Goal: Transaction & Acquisition: Purchase product/service

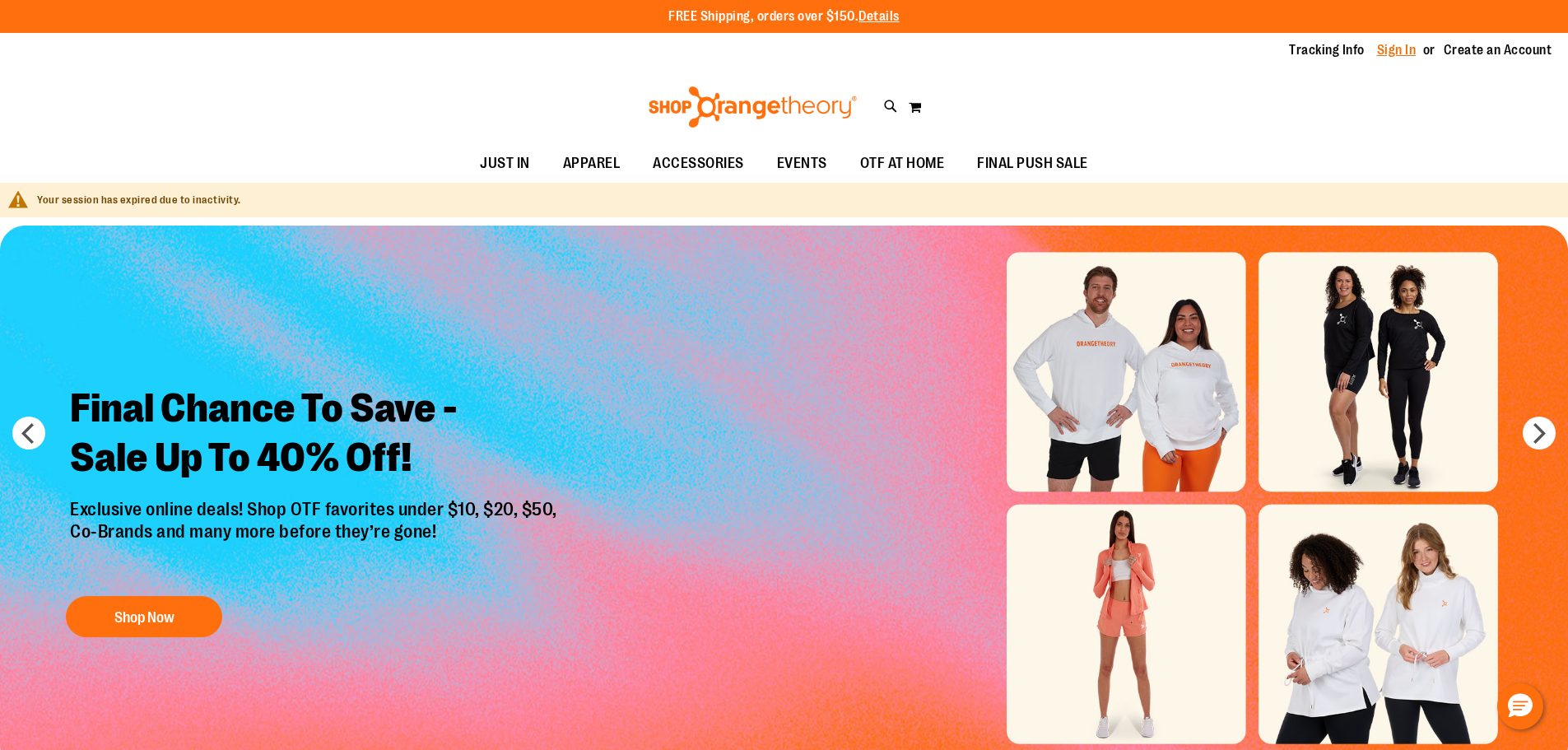
click at [1401, 46] on link "Sign In" at bounding box center [1397, 50] width 40 height 18
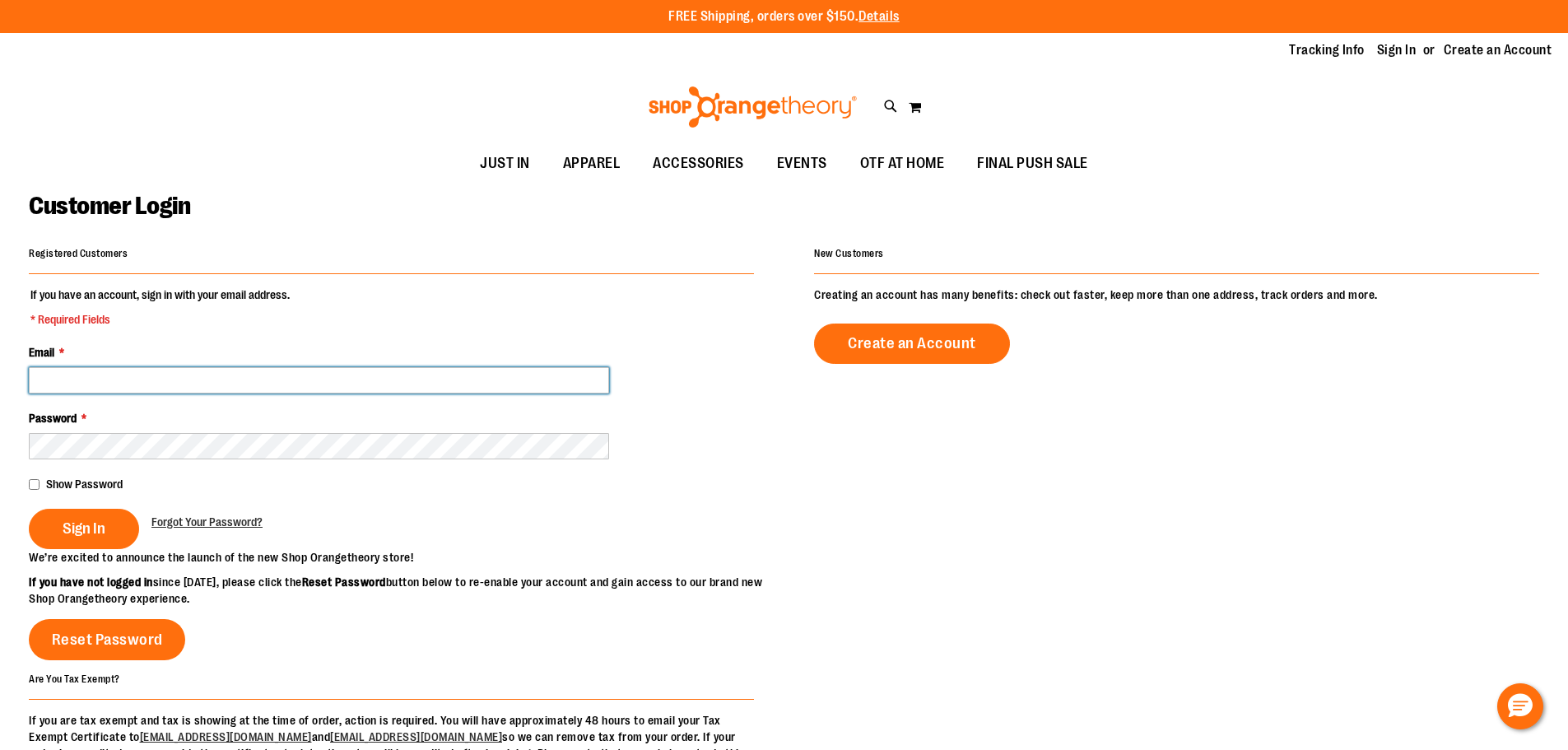
click at [122, 372] on input "Email *" at bounding box center [319, 380] width 581 height 26
paste input "**********"
type input "**********"
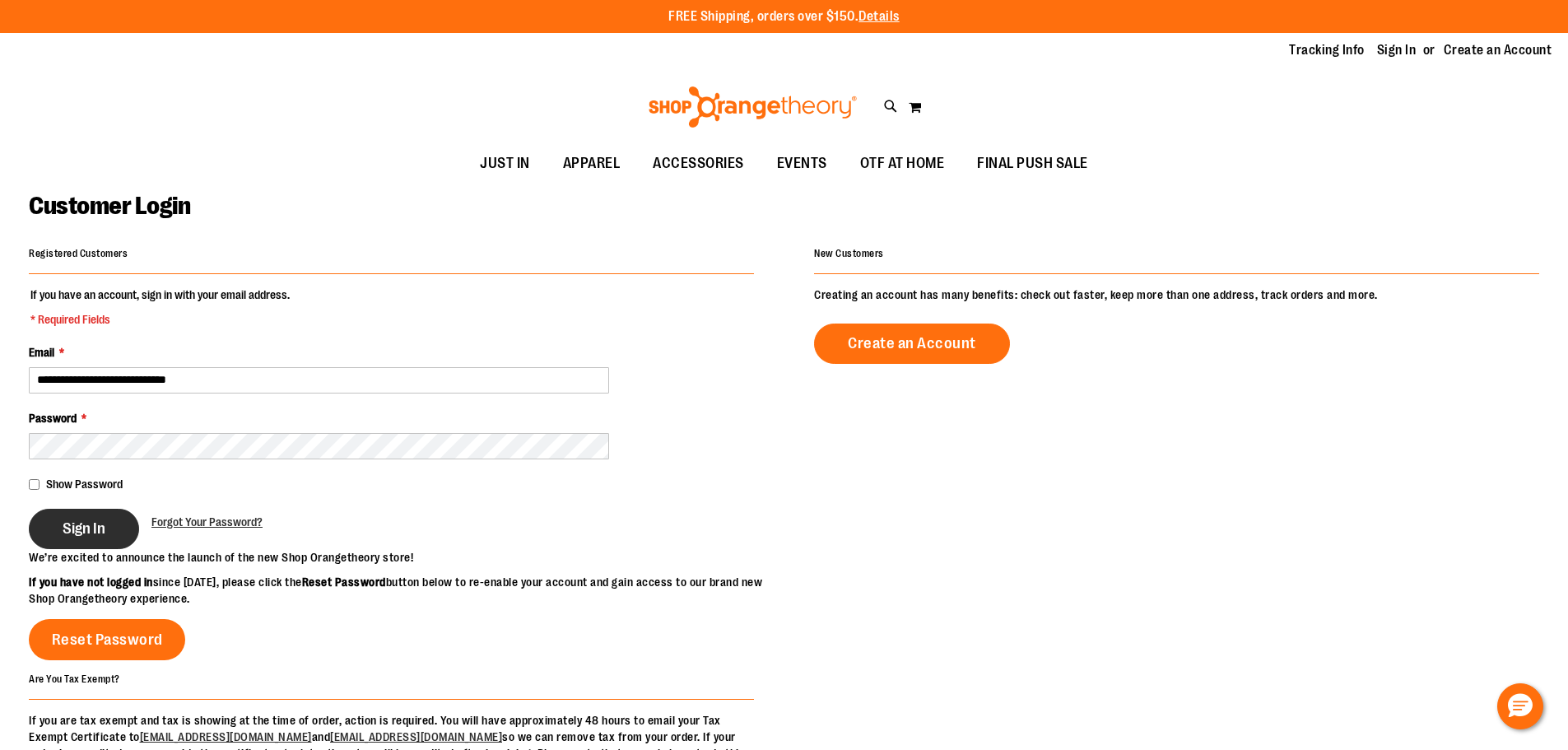
click at [80, 521] on span "Sign In" at bounding box center [83, 528] width 43 height 18
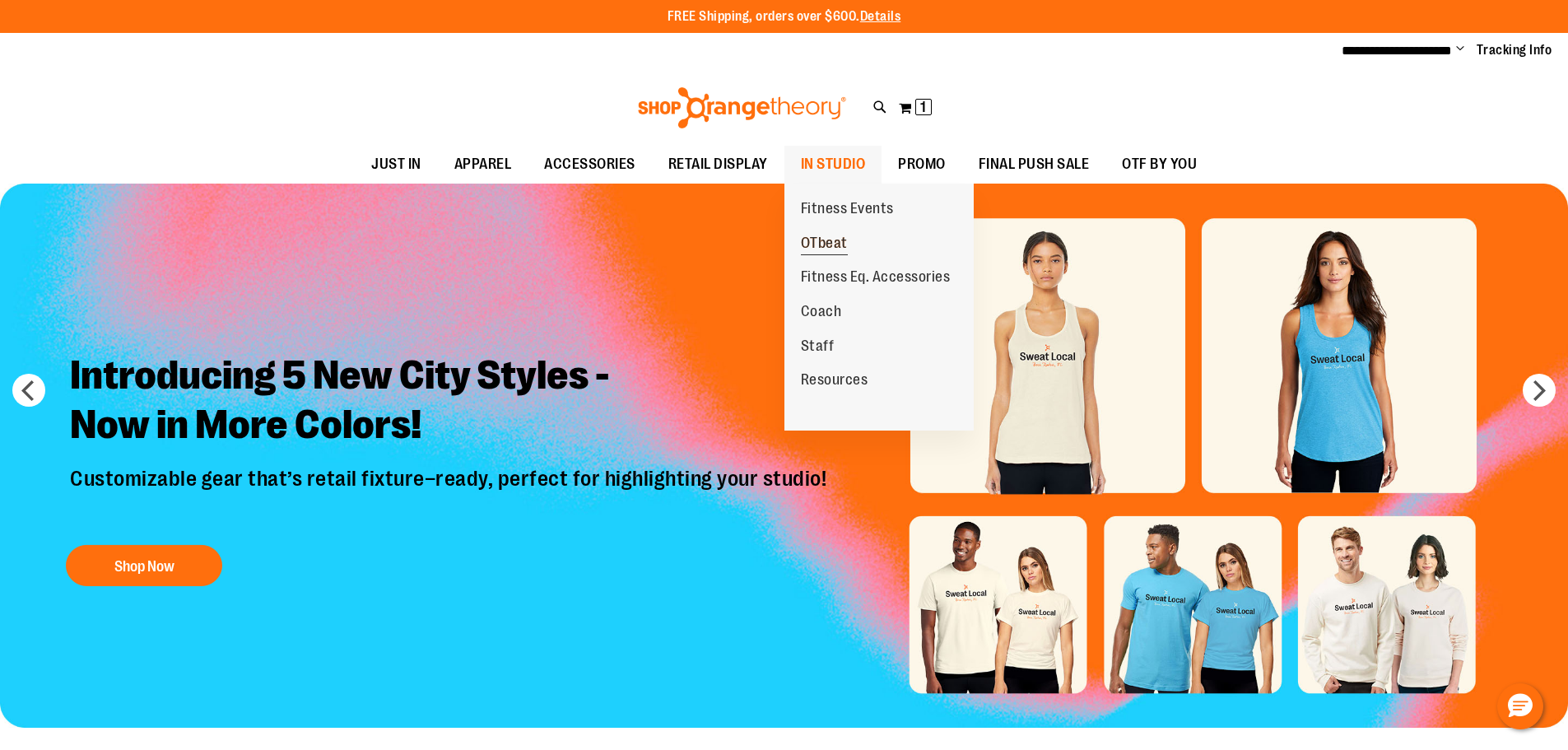
click at [831, 245] on span "OTbeat" at bounding box center [825, 245] width 47 height 21
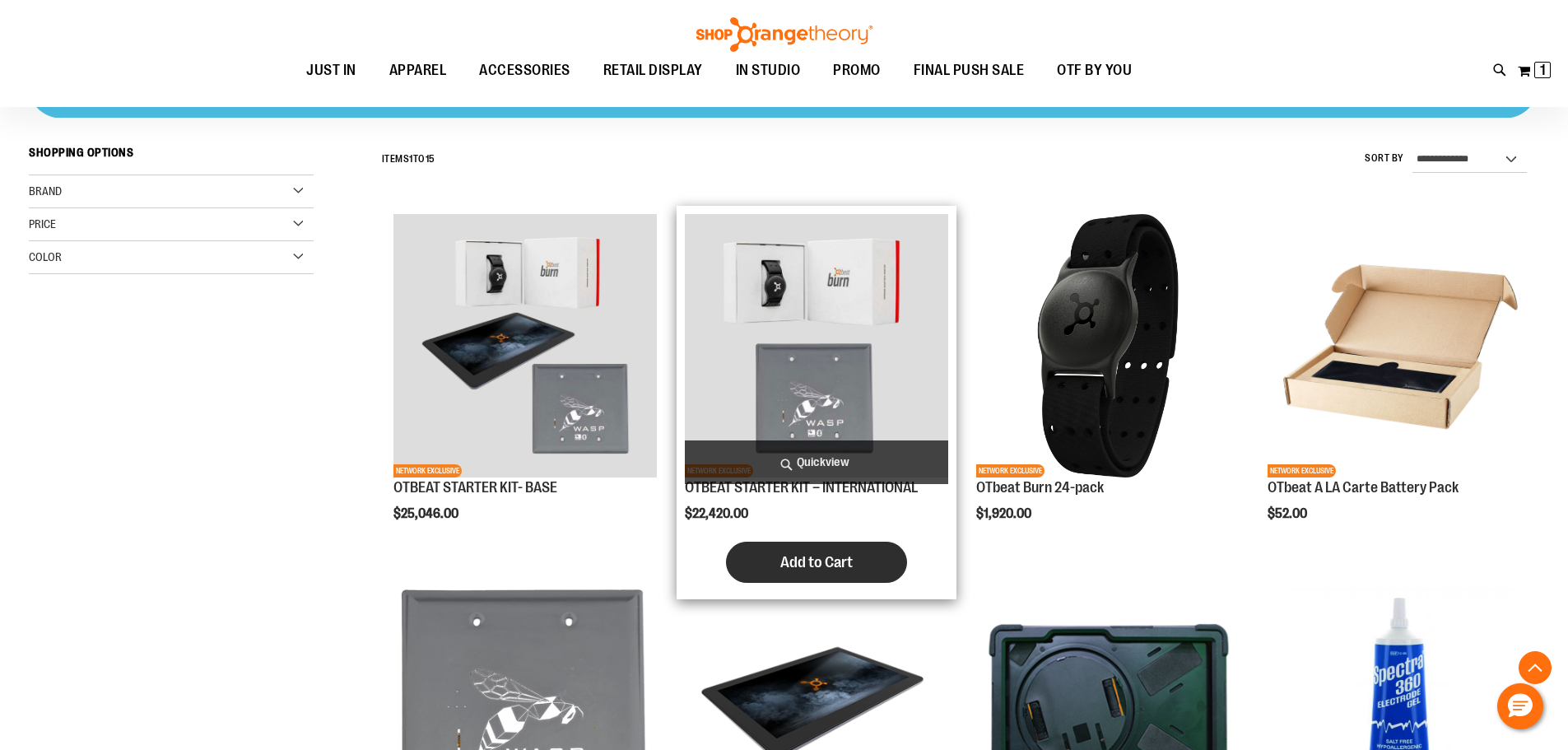
scroll to position [493, 0]
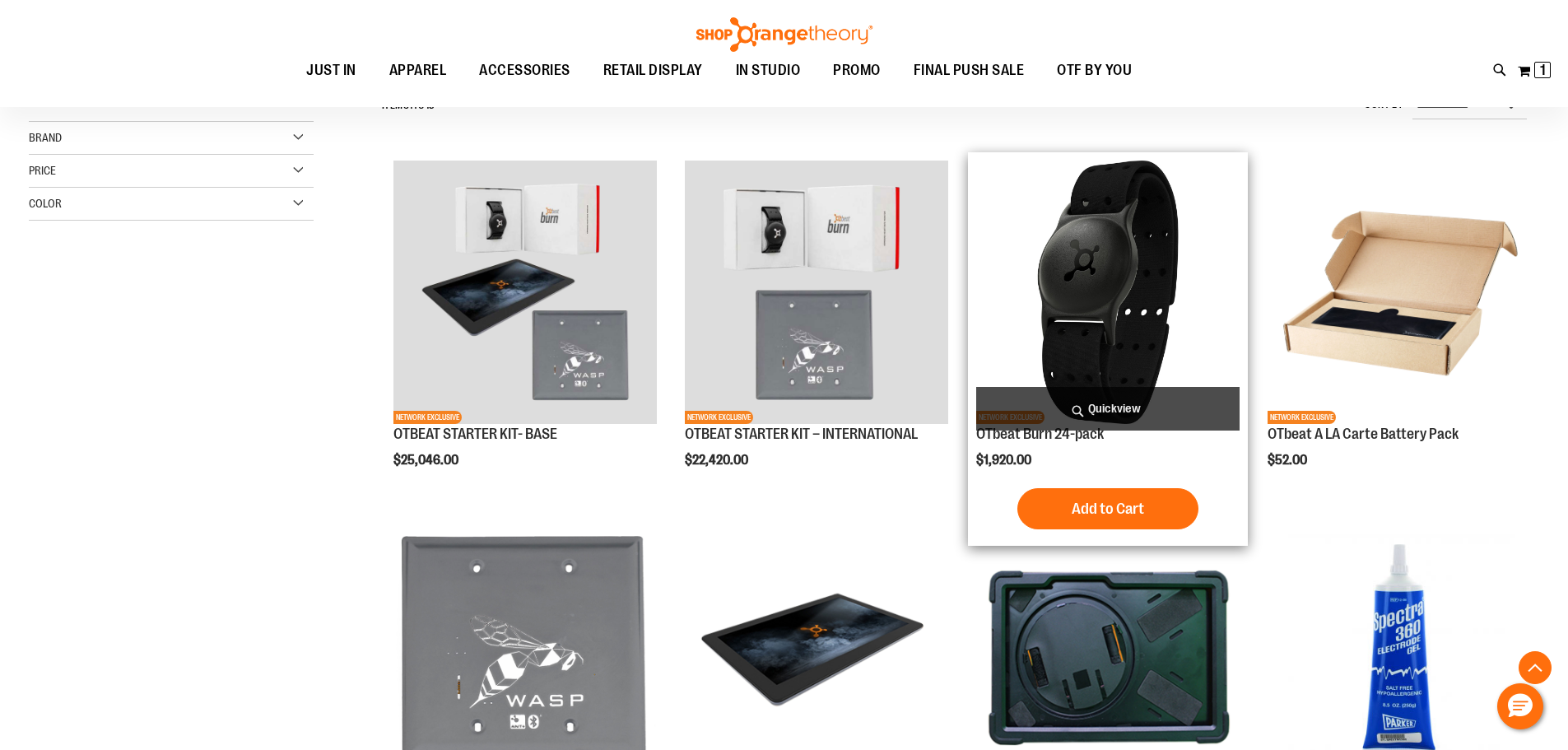
scroll to position [524, 0]
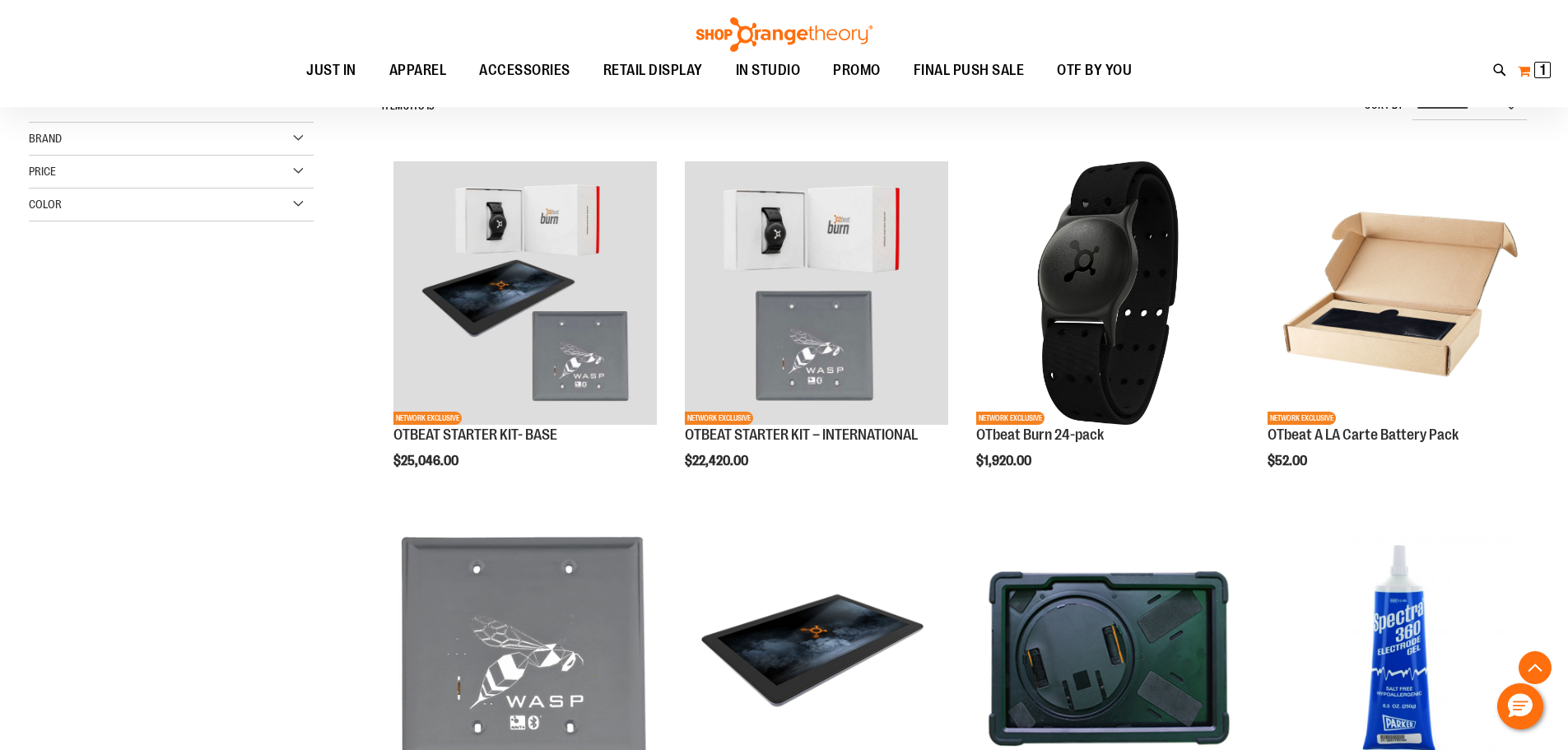
click at [1544, 67] on span "1" at bounding box center [1543, 70] width 5 height 16
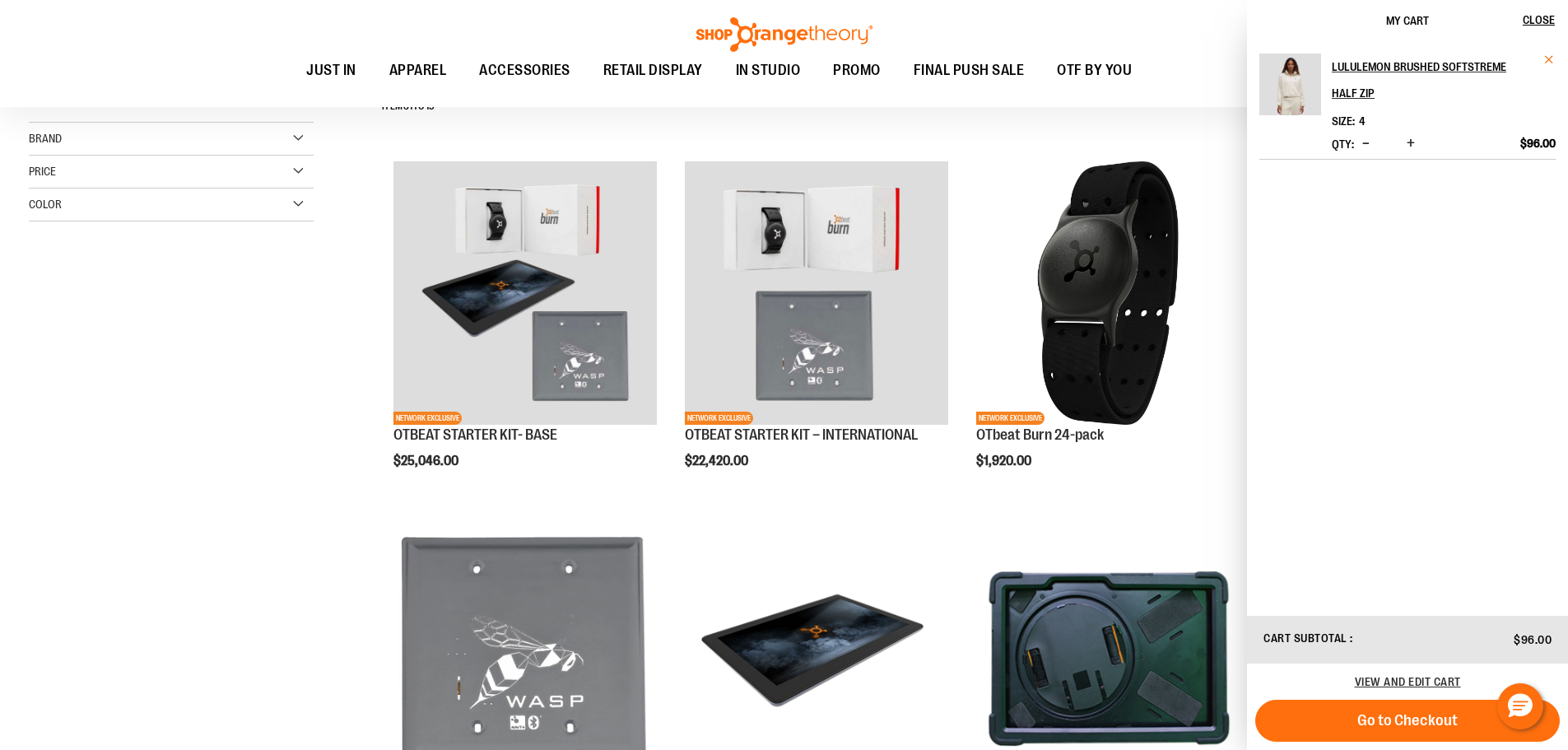
click at [1549, 58] on span "Remove item" at bounding box center [1550, 60] width 13 height 13
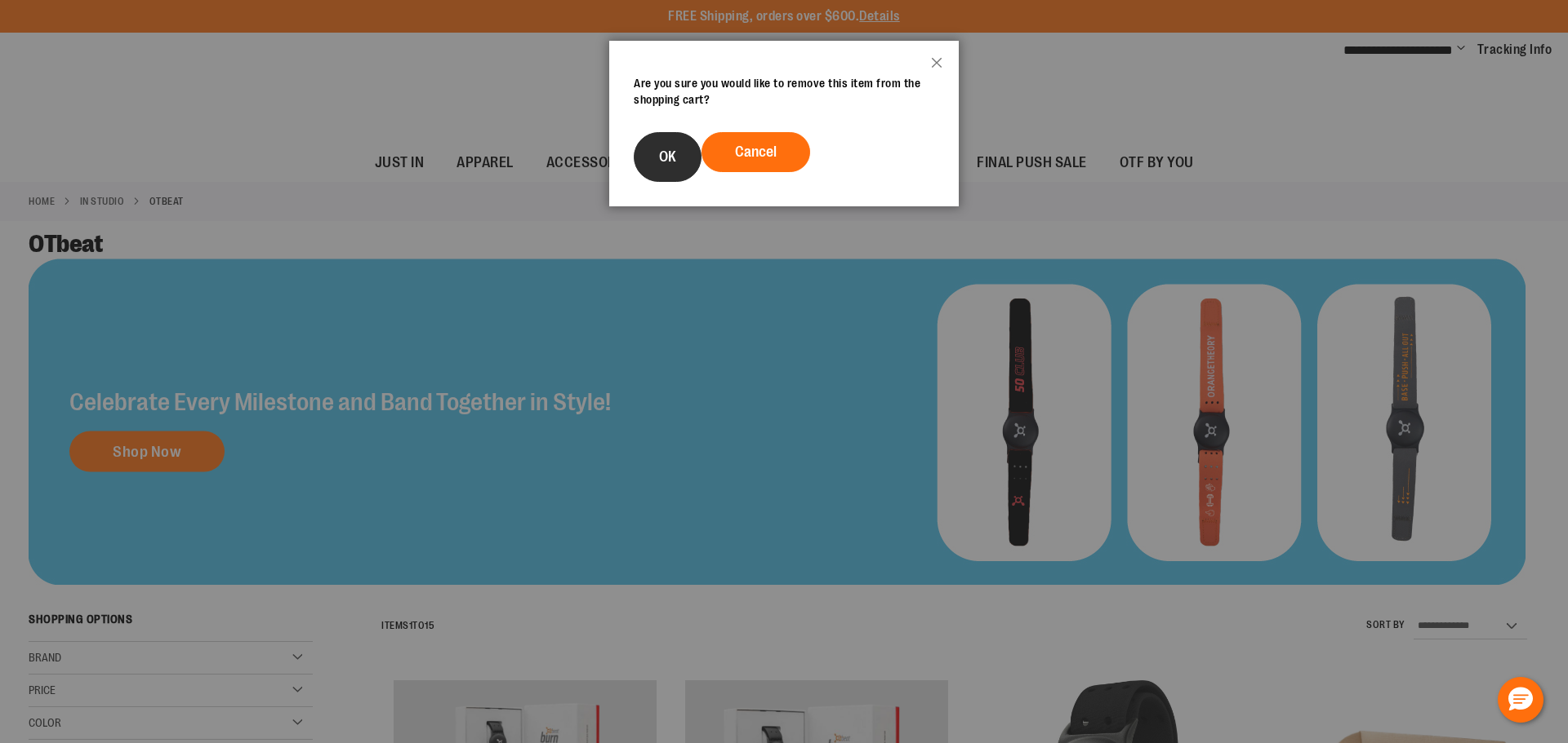
click at [667, 163] on span "OK" at bounding box center [667, 157] width 17 height 16
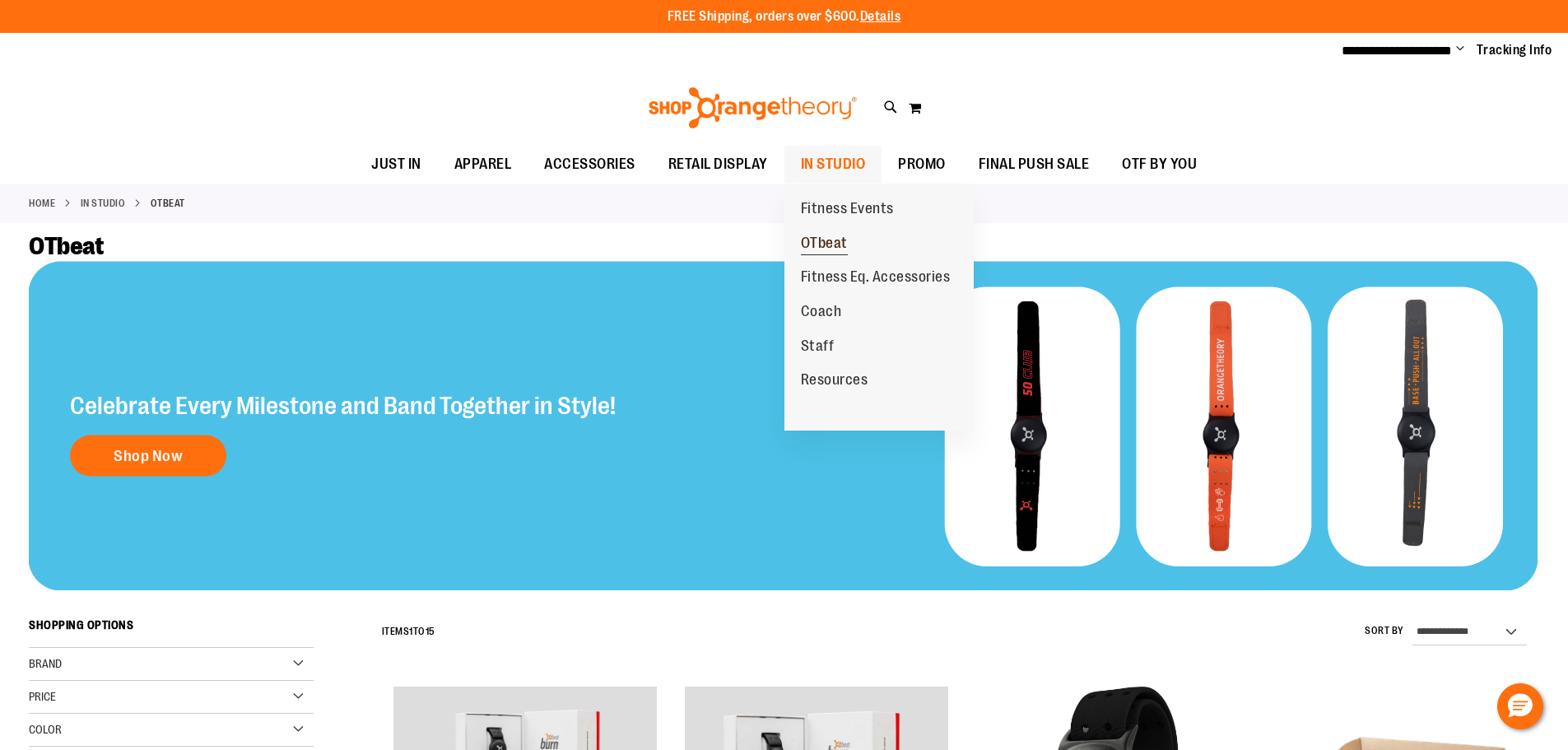
click at [836, 240] on span "OTbeat" at bounding box center [825, 245] width 47 height 21
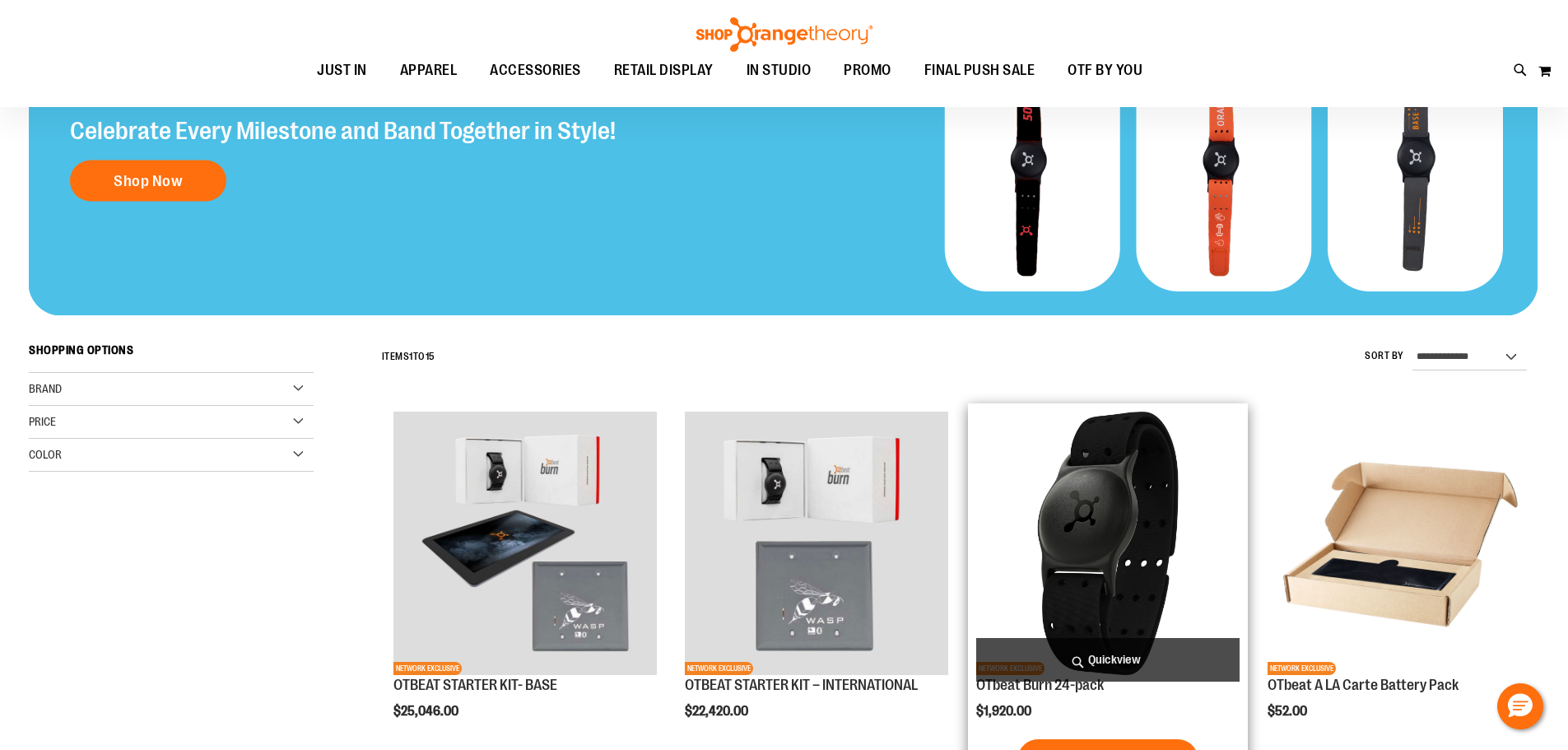
scroll to position [329, 0]
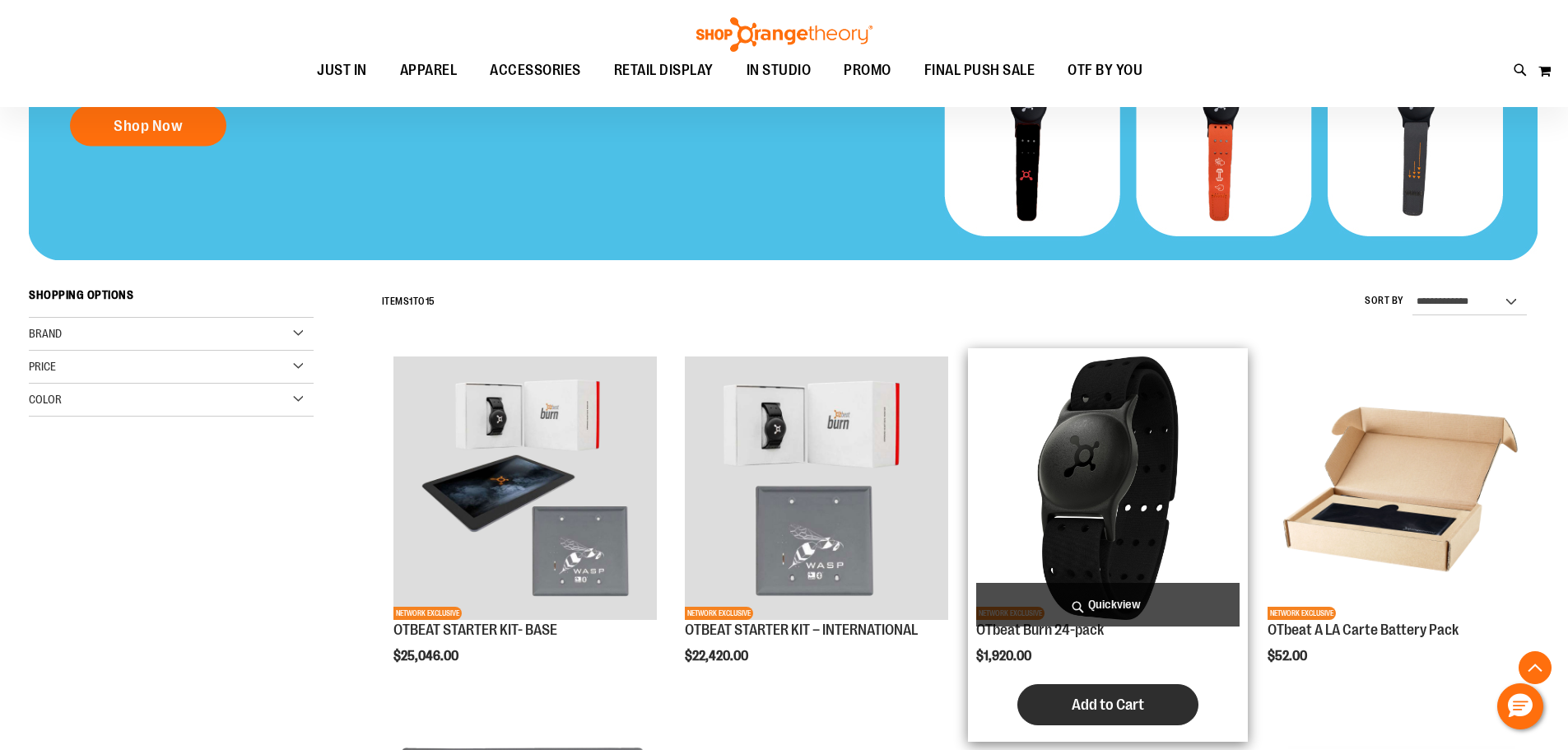
click at [1122, 714] on button "Add to Cart" at bounding box center [1108, 705] width 181 height 41
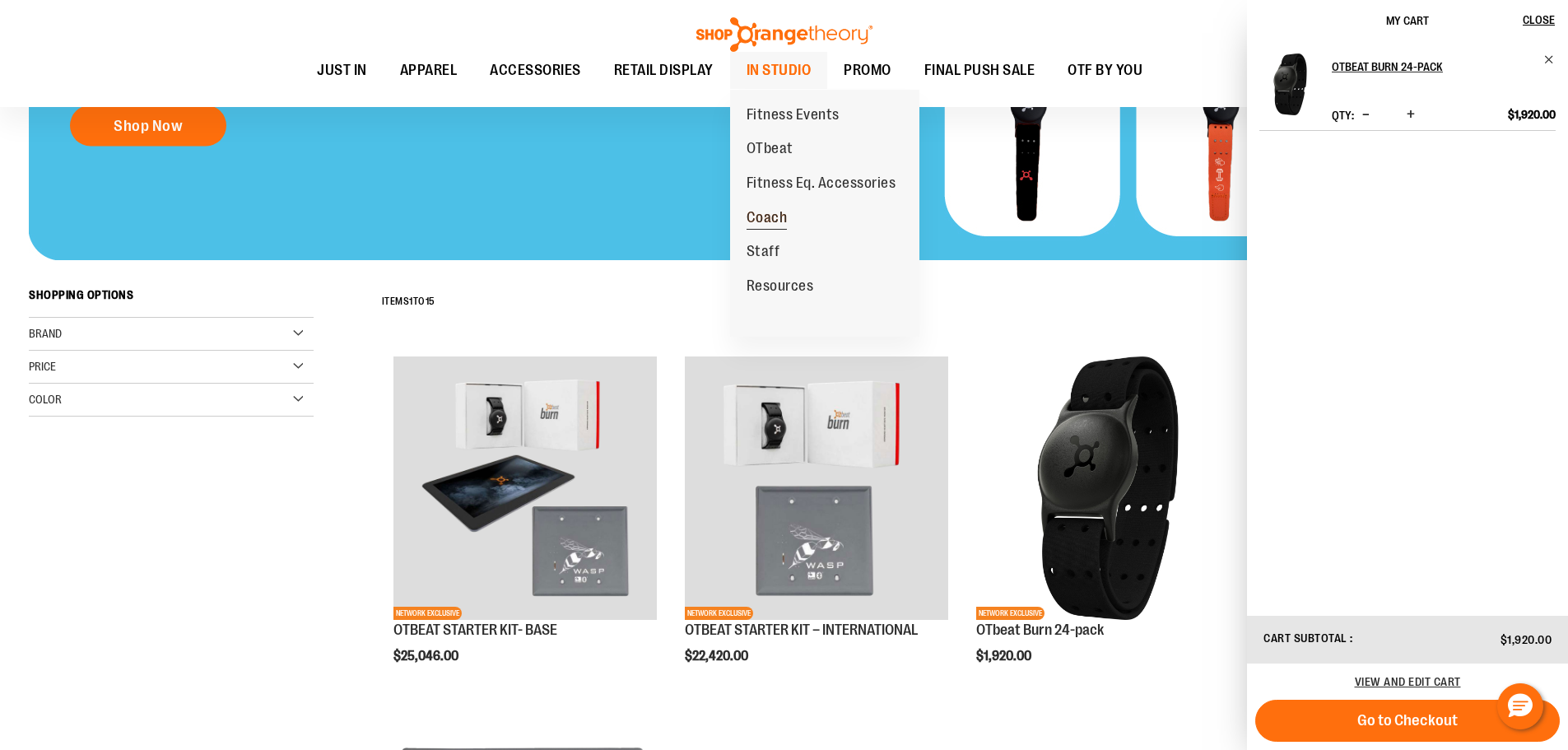
click at [771, 216] on span "Coach" at bounding box center [767, 219] width 41 height 21
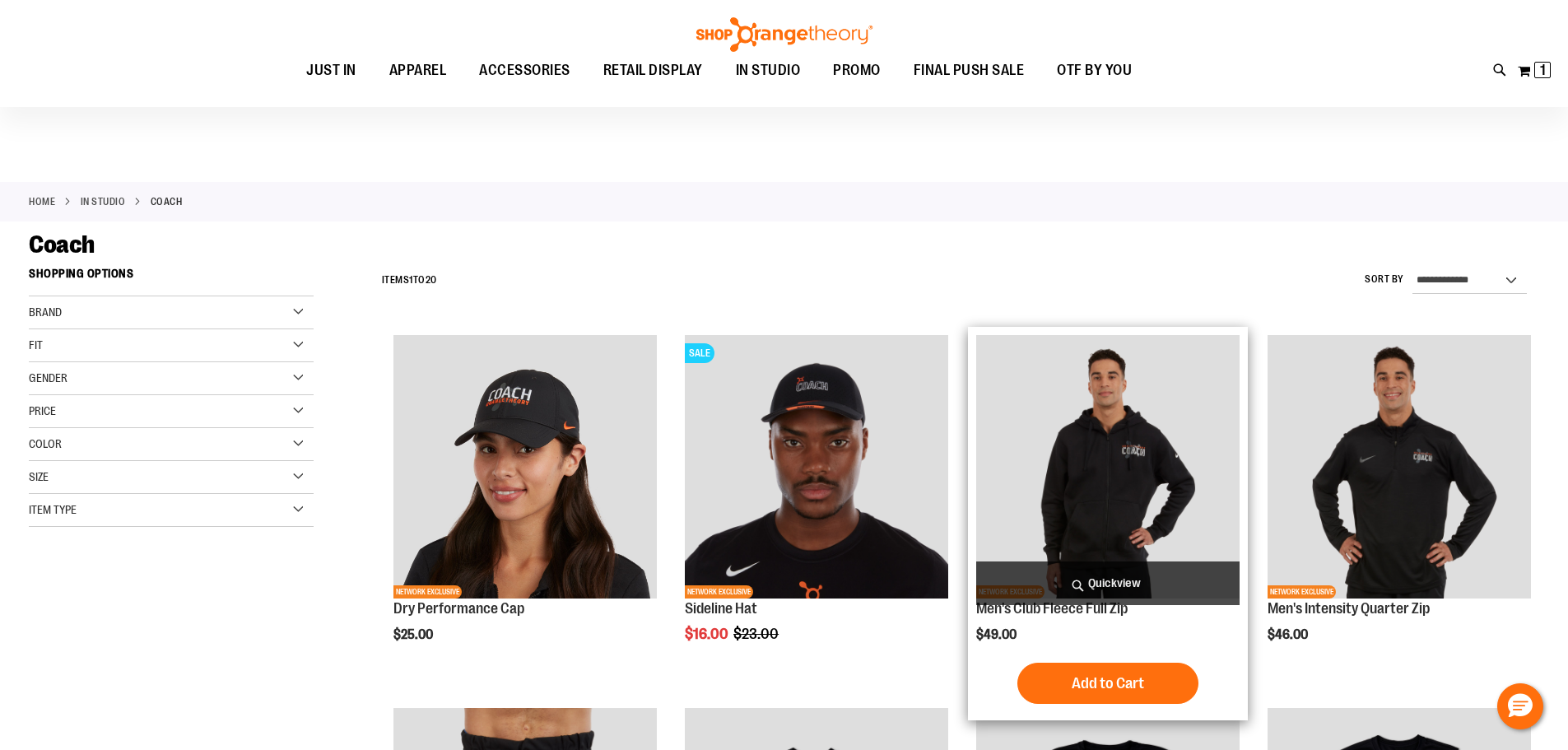
scroll to position [246, 0]
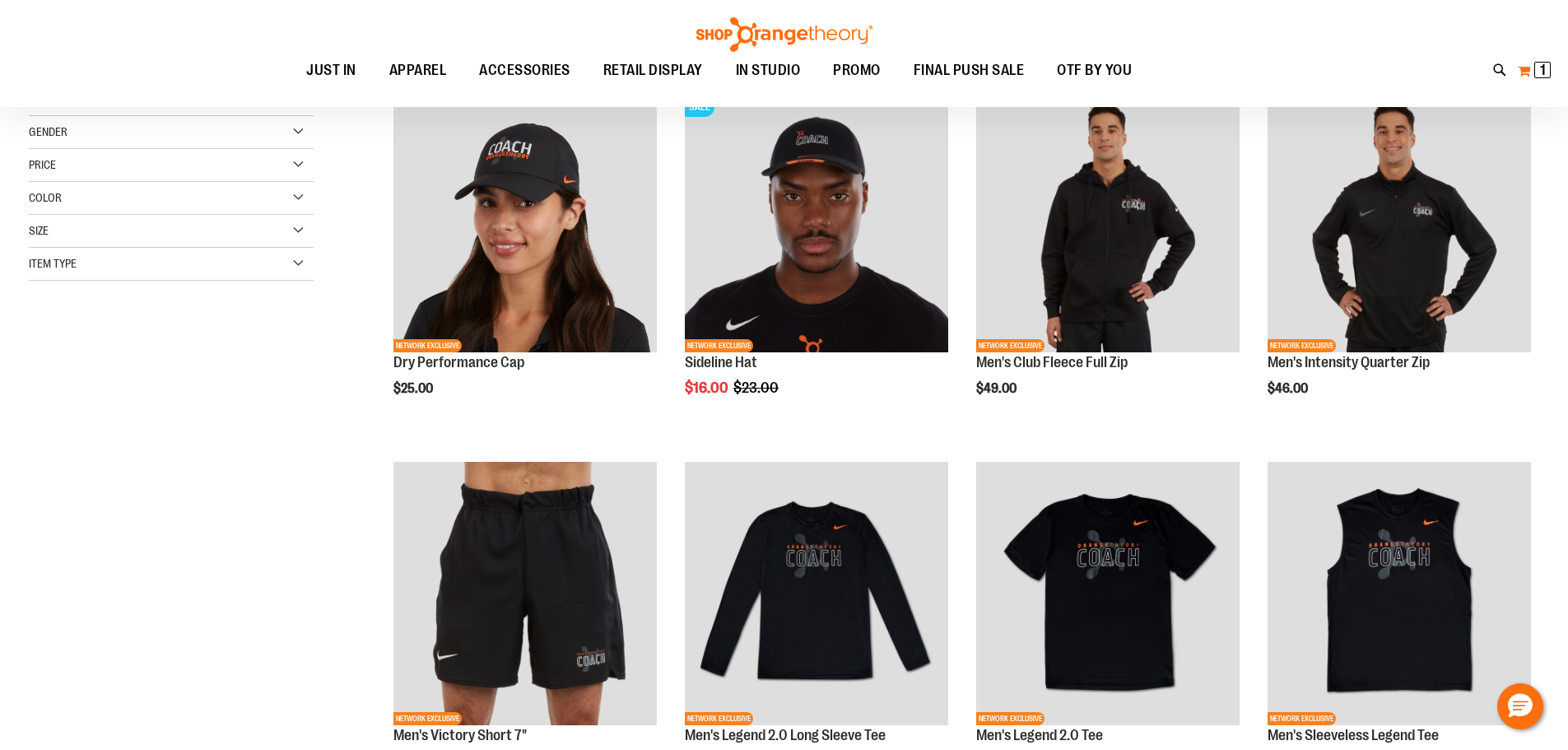
click at [1536, 71] on span "1 1 items" at bounding box center [1543, 70] width 16 height 16
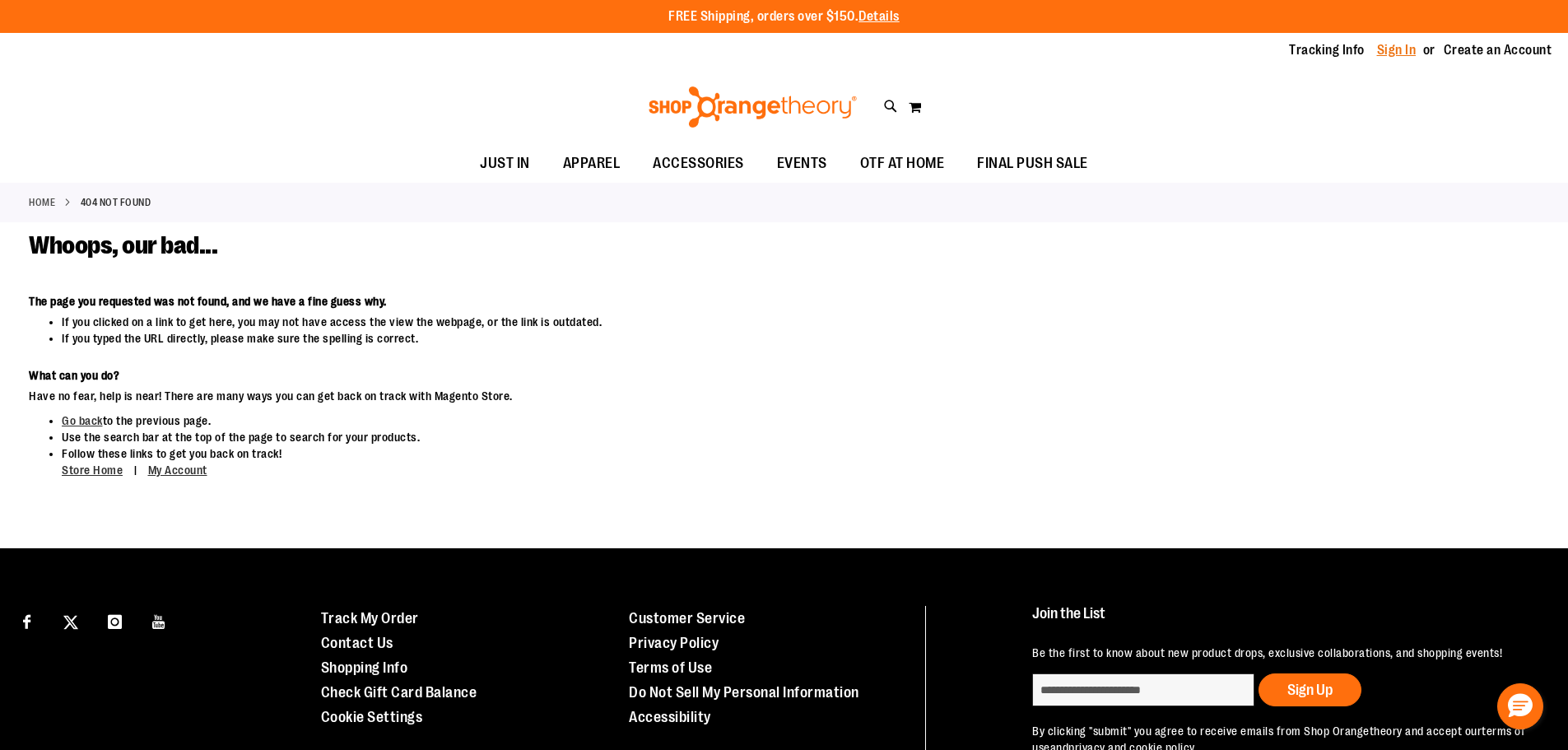
click at [1404, 49] on link "Sign In" at bounding box center [1397, 50] width 40 height 18
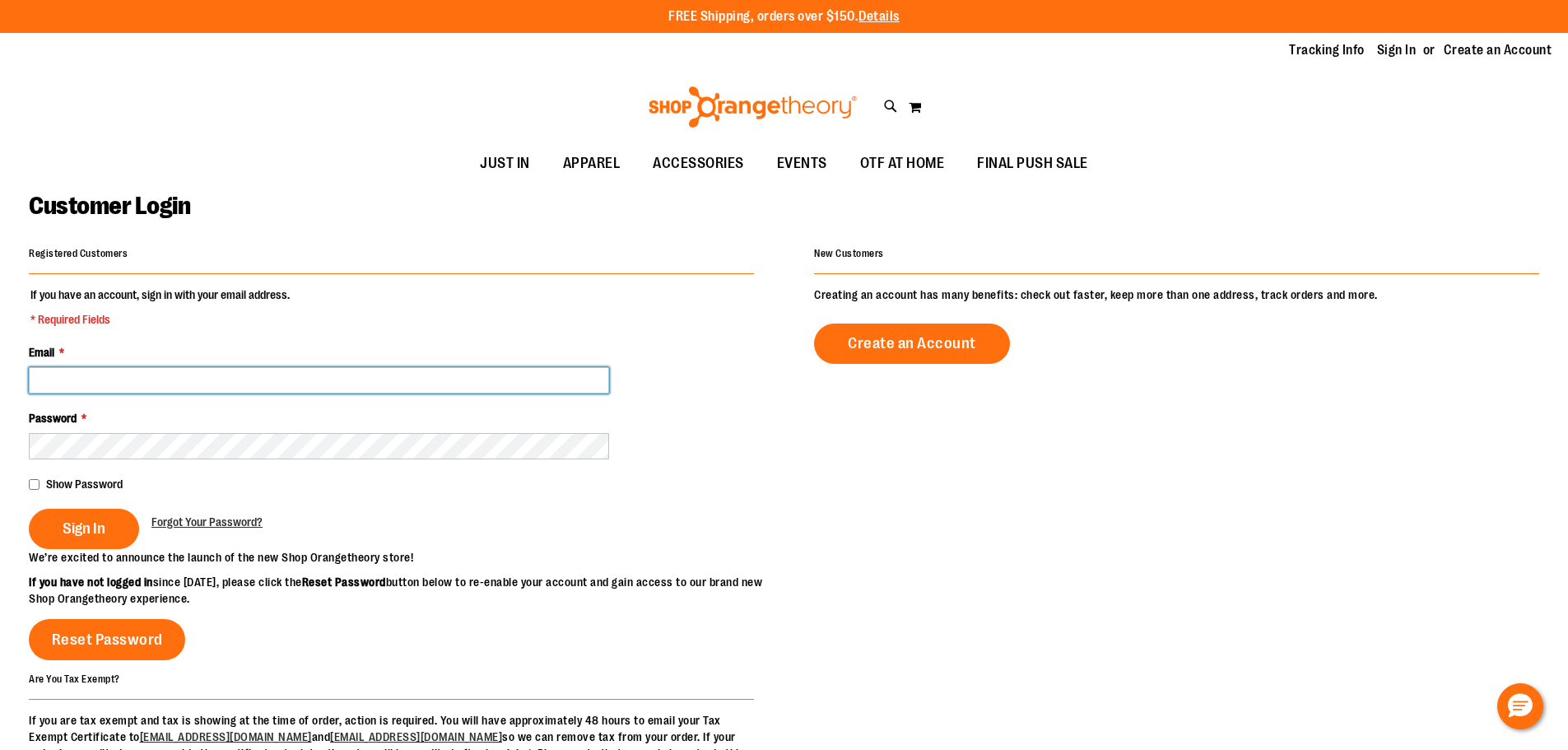
click at [143, 373] on input "Email *" at bounding box center [319, 380] width 581 height 26
paste input "**********"
type input "**********"
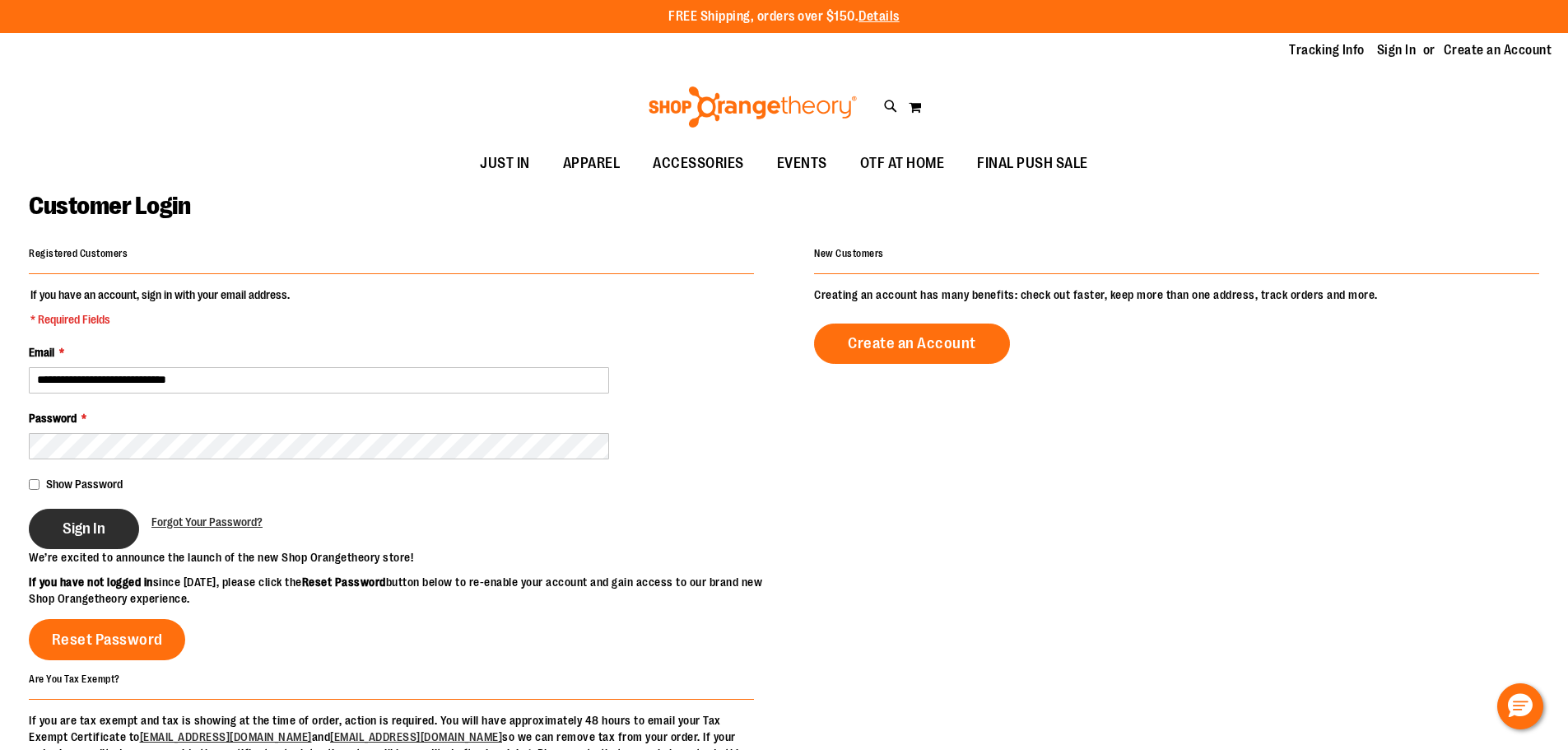
click at [81, 538] on button "Sign In" at bounding box center [84, 529] width 111 height 40
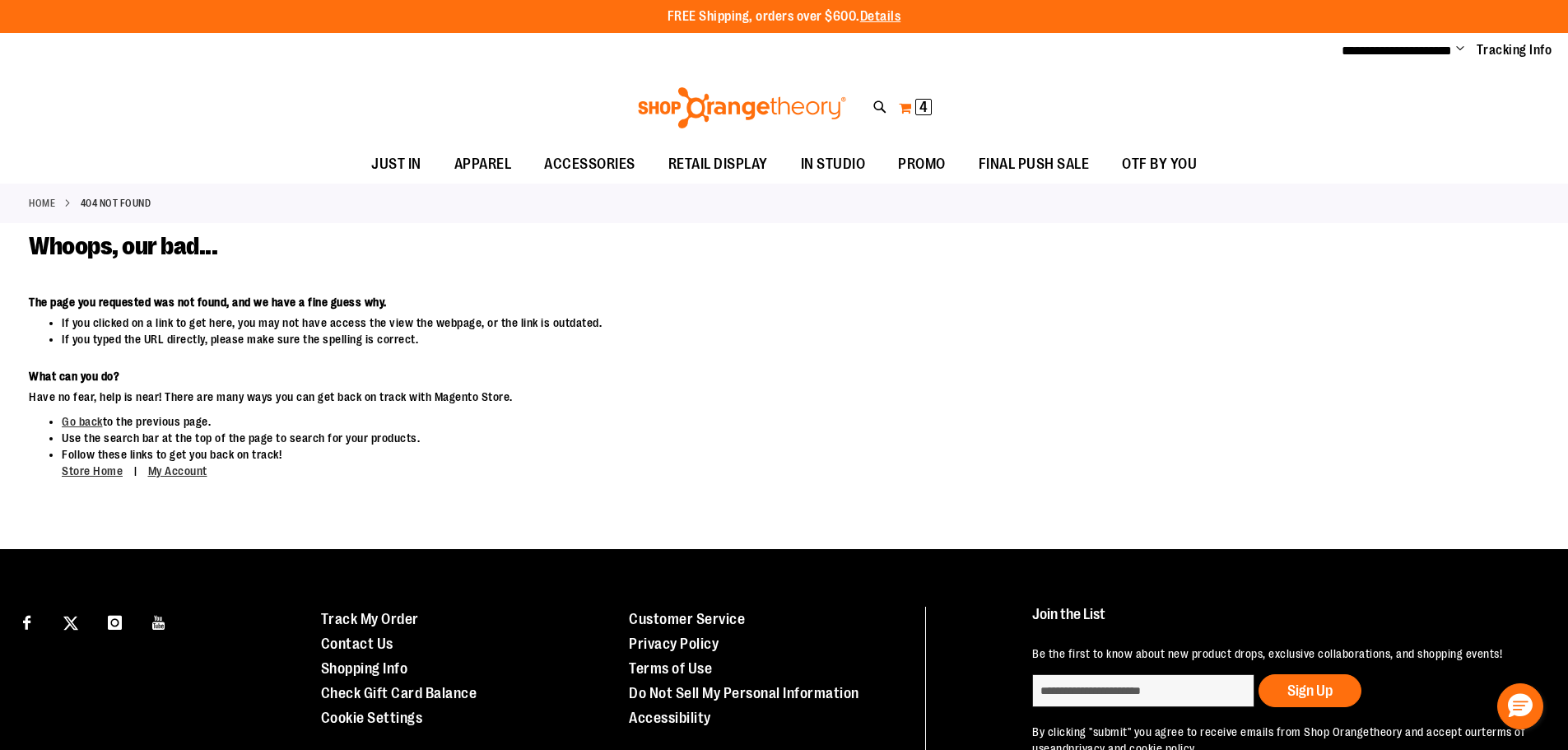
click at [925, 102] on span "4" at bounding box center [923, 107] width 8 height 16
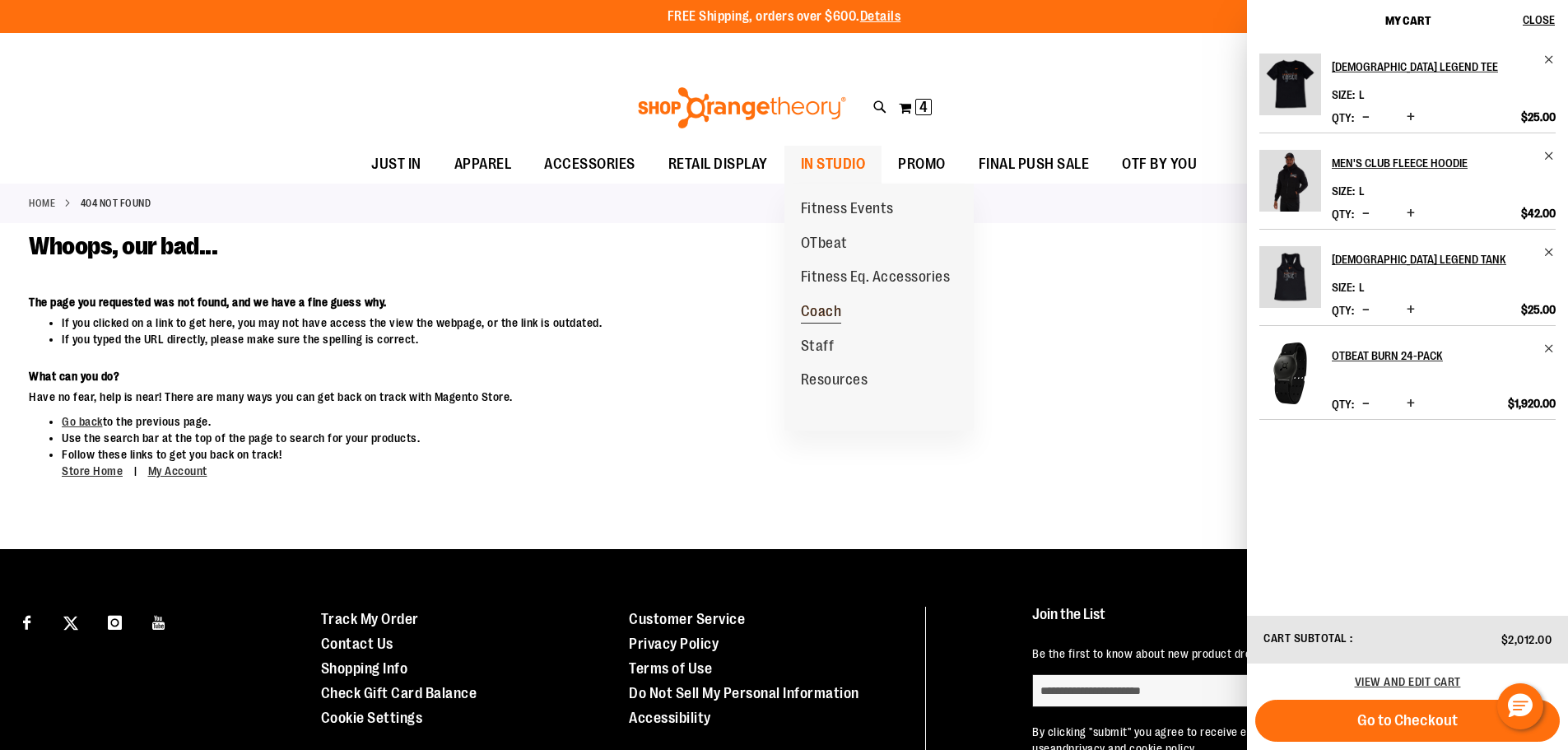
click at [821, 315] on span "Coach" at bounding box center [821, 313] width 41 height 21
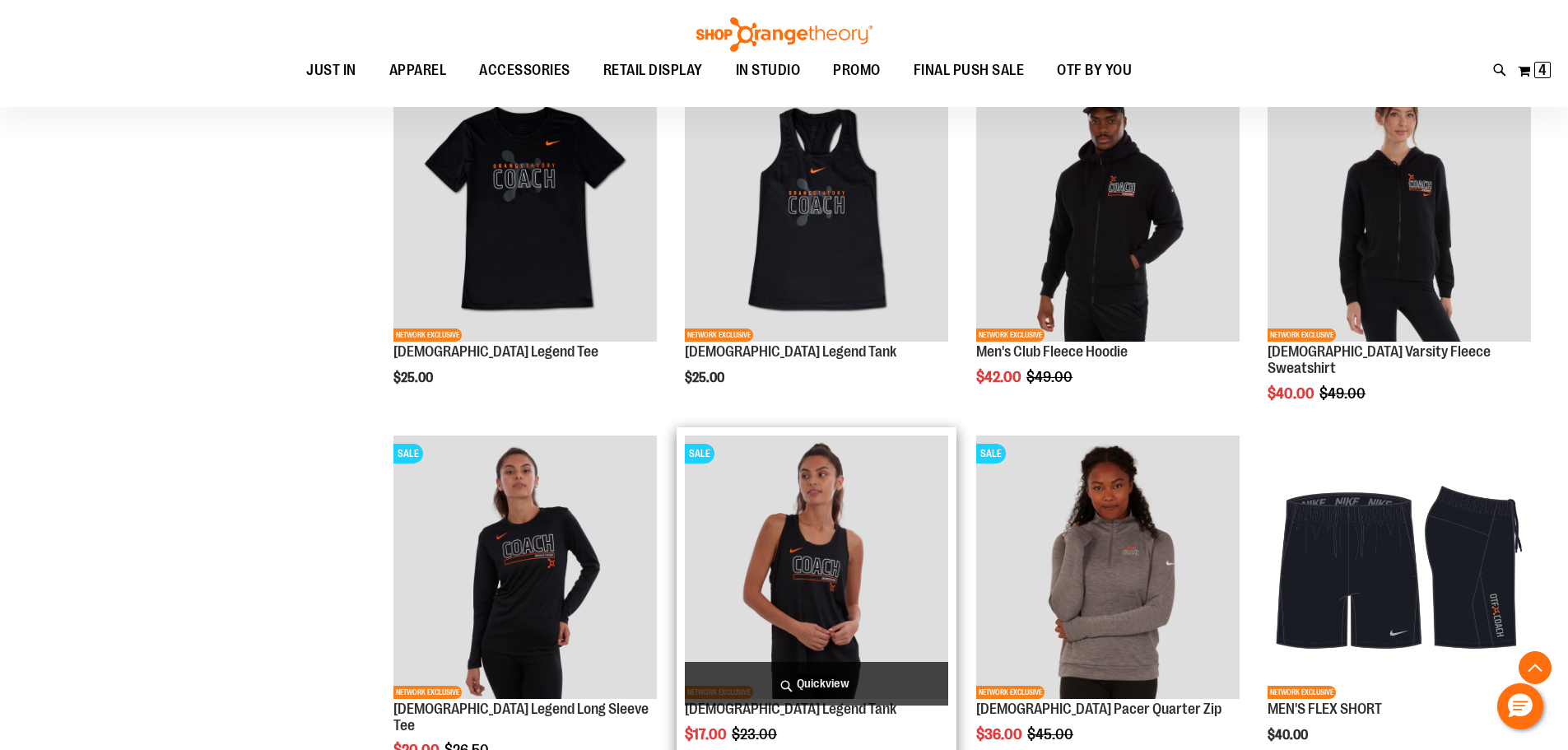
scroll to position [1482, 0]
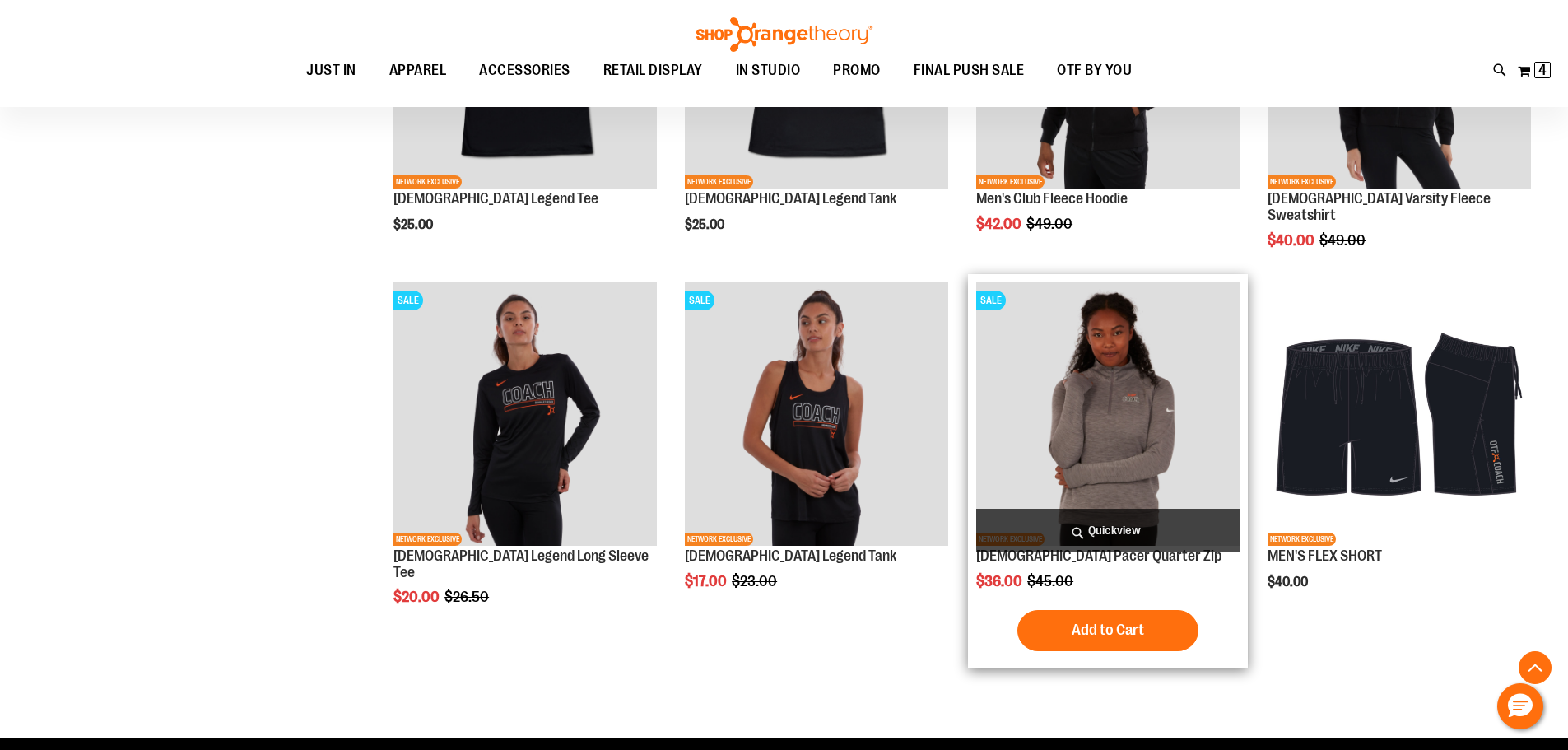
click at [1115, 450] on img "product" at bounding box center [1108, 414] width 263 height 263
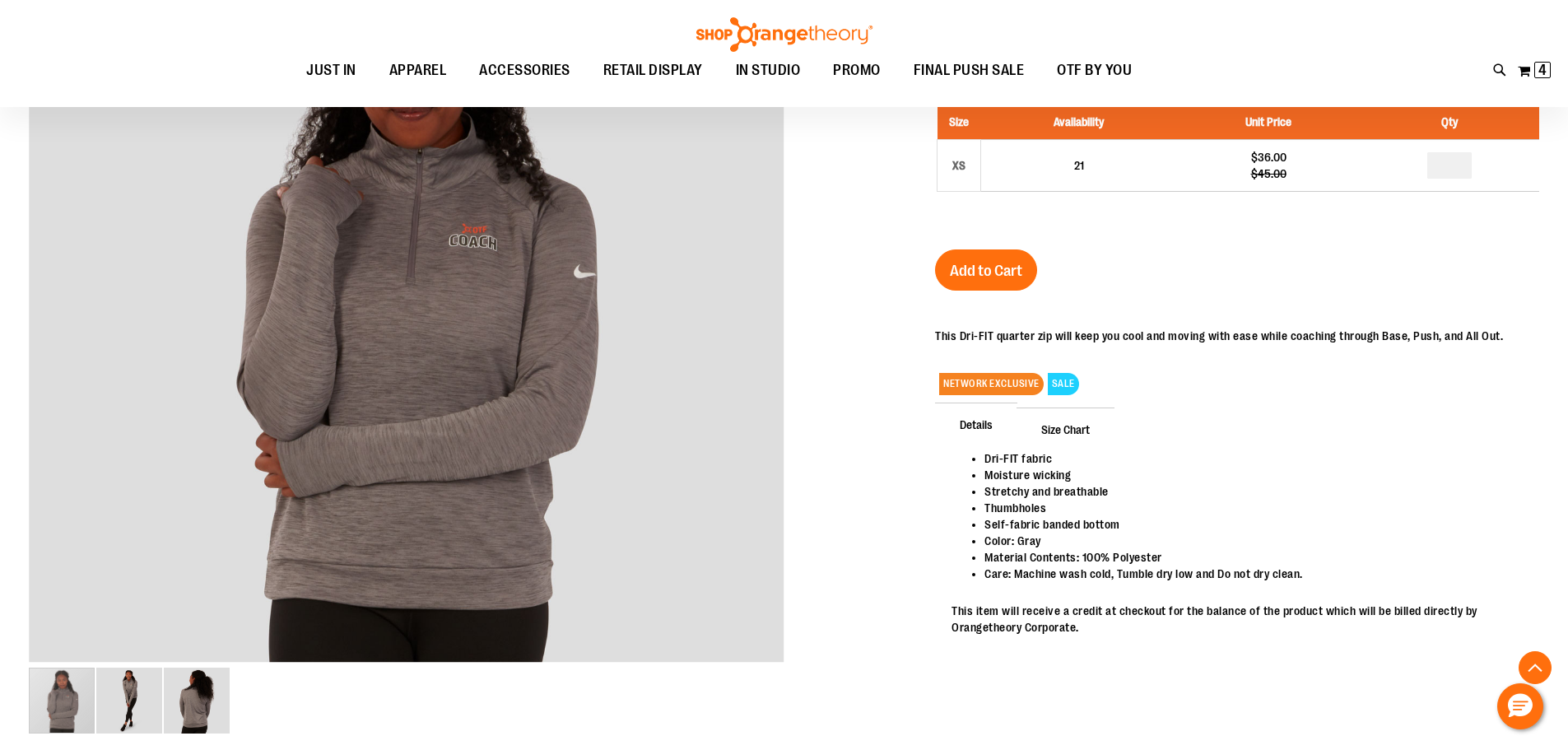
scroll to position [328, 0]
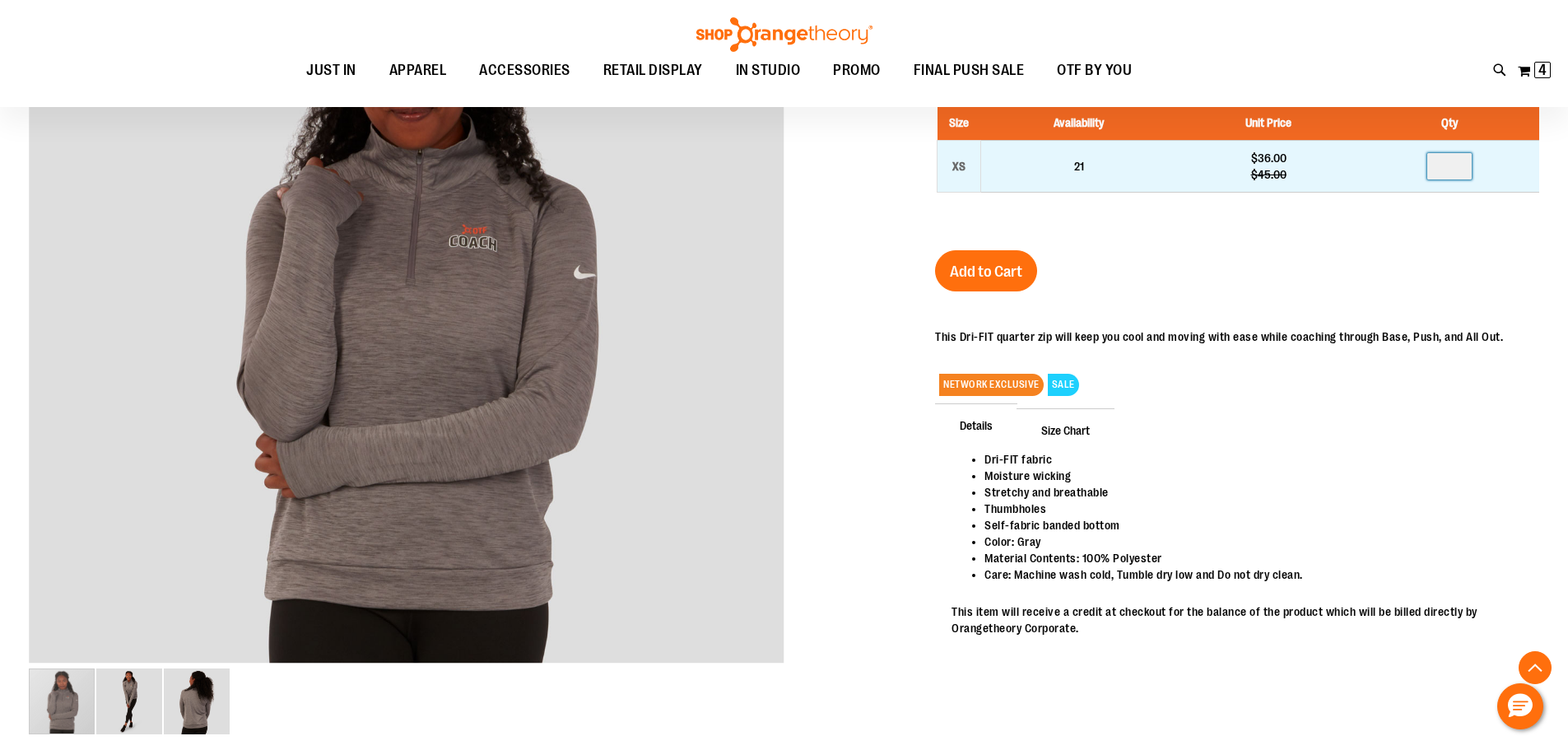
click at [1458, 171] on input "number" at bounding box center [1449, 166] width 44 height 26
type input "*"
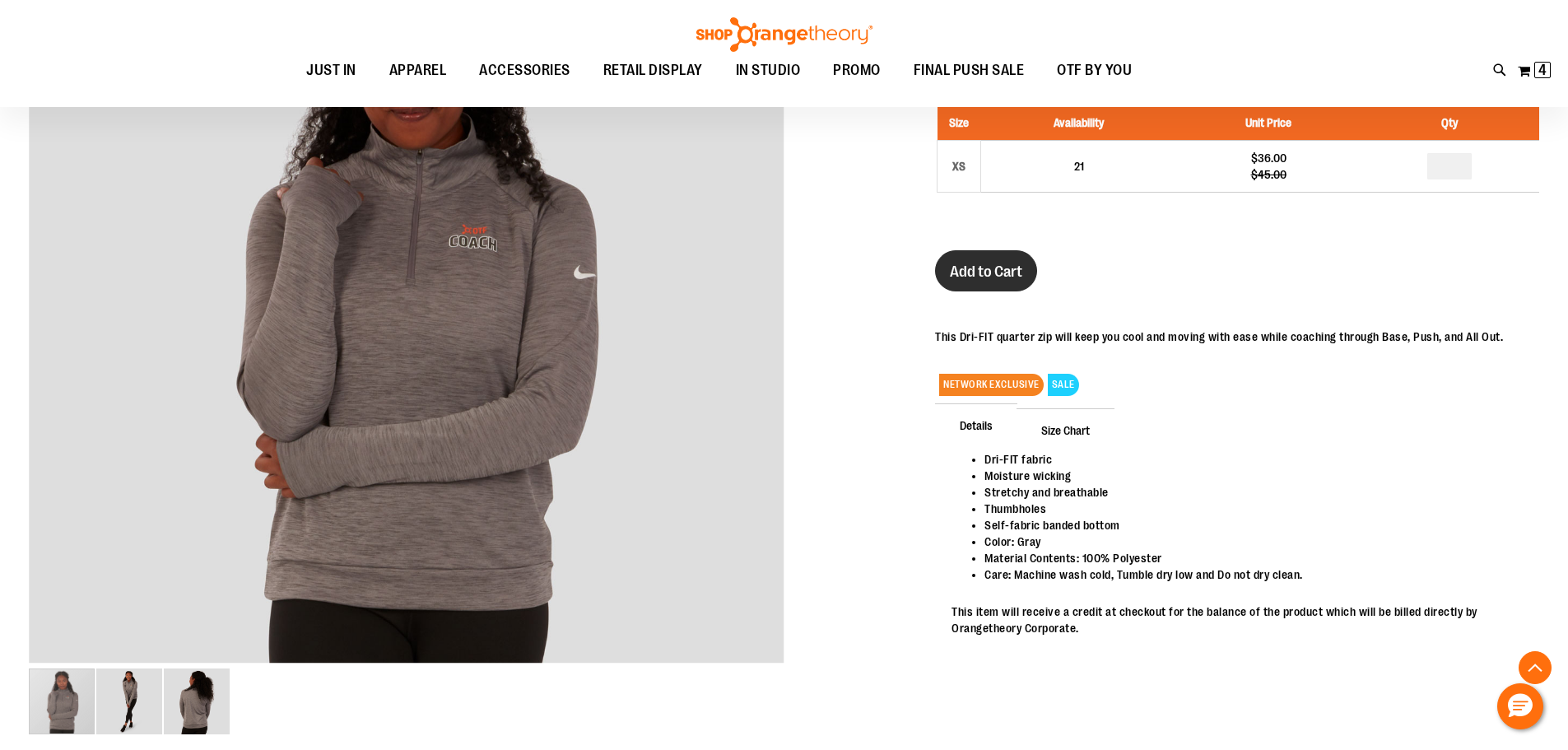
click at [997, 274] on span "Add to Cart" at bounding box center [986, 271] width 73 height 18
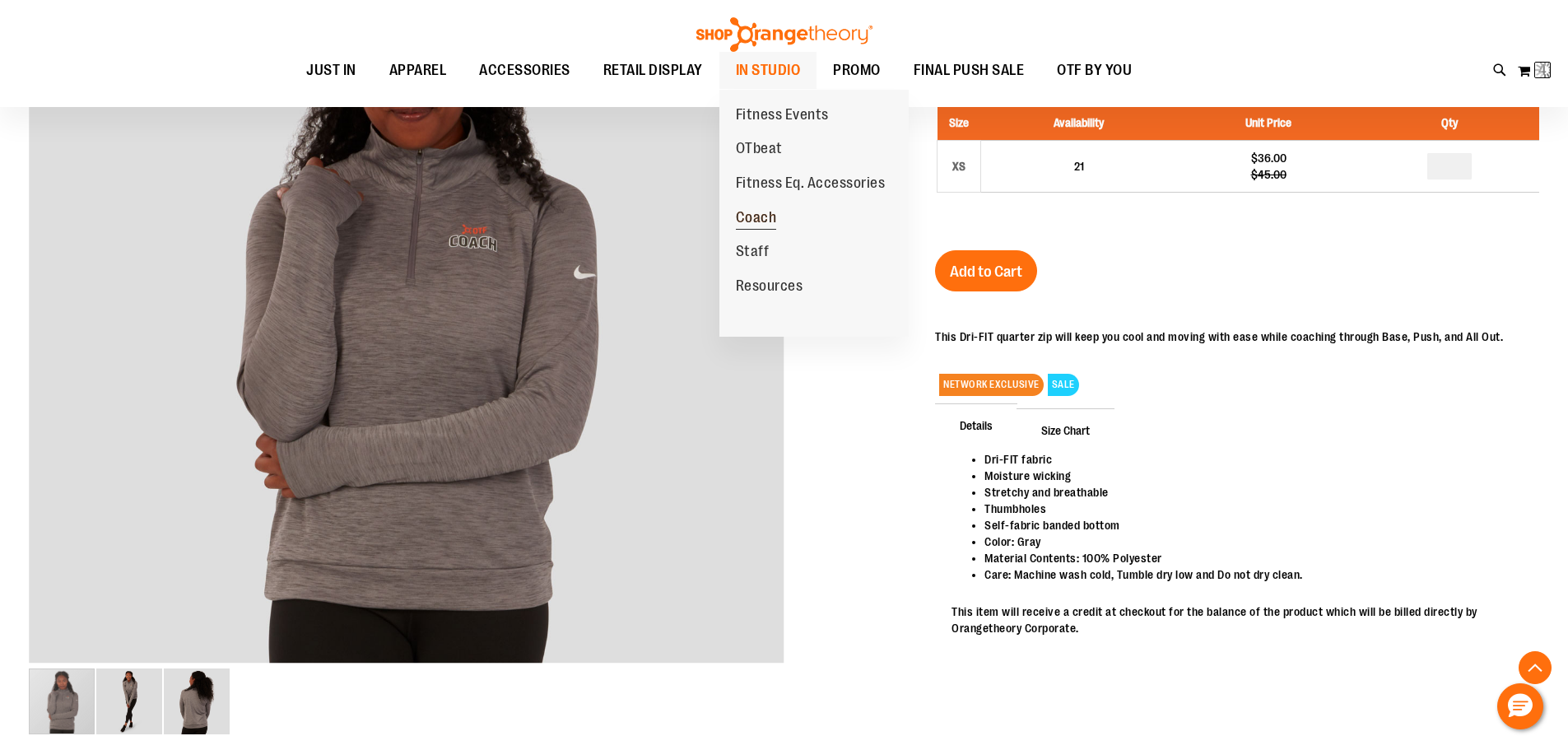
click at [758, 214] on span "Coach" at bounding box center [756, 219] width 41 height 21
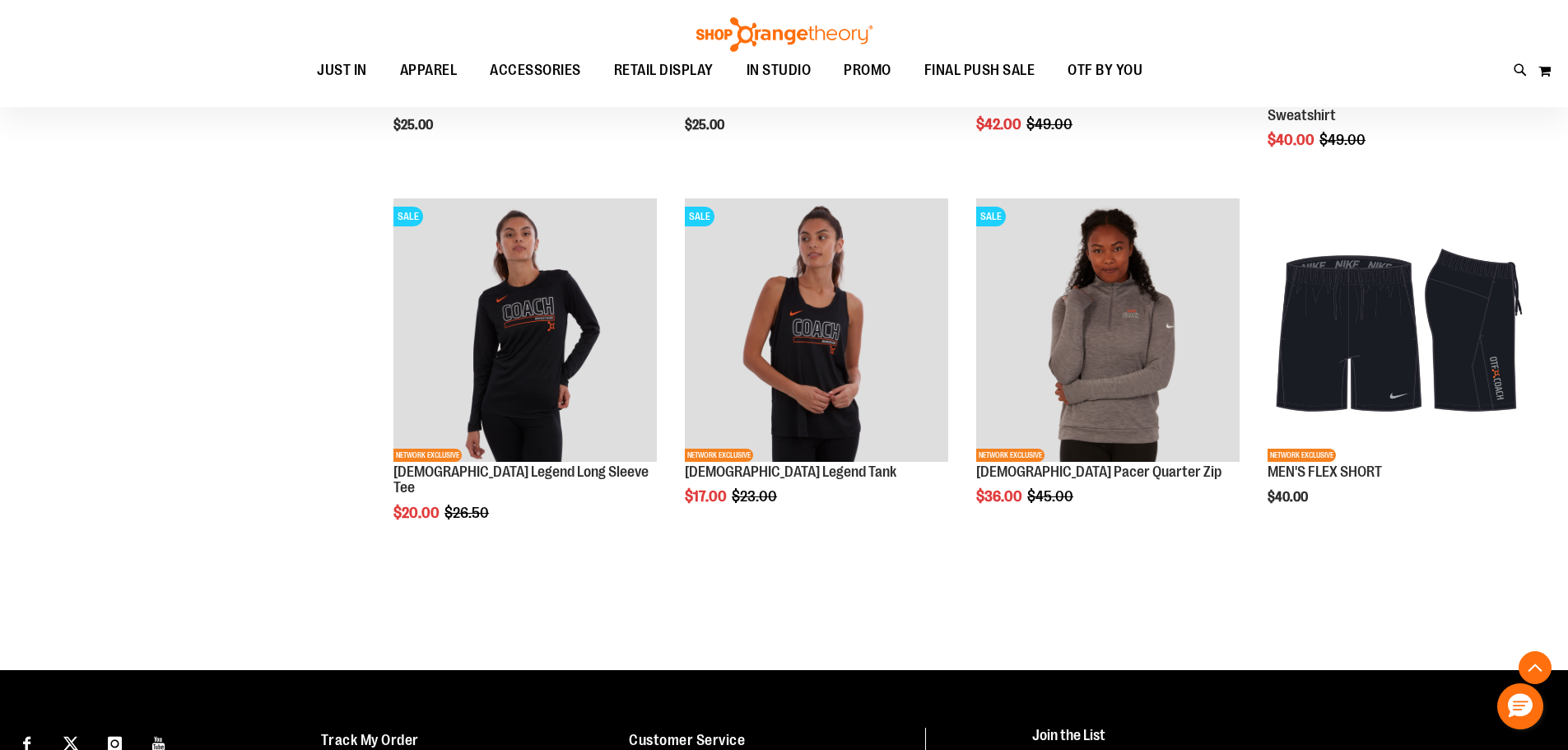
scroll to position [1428, 0]
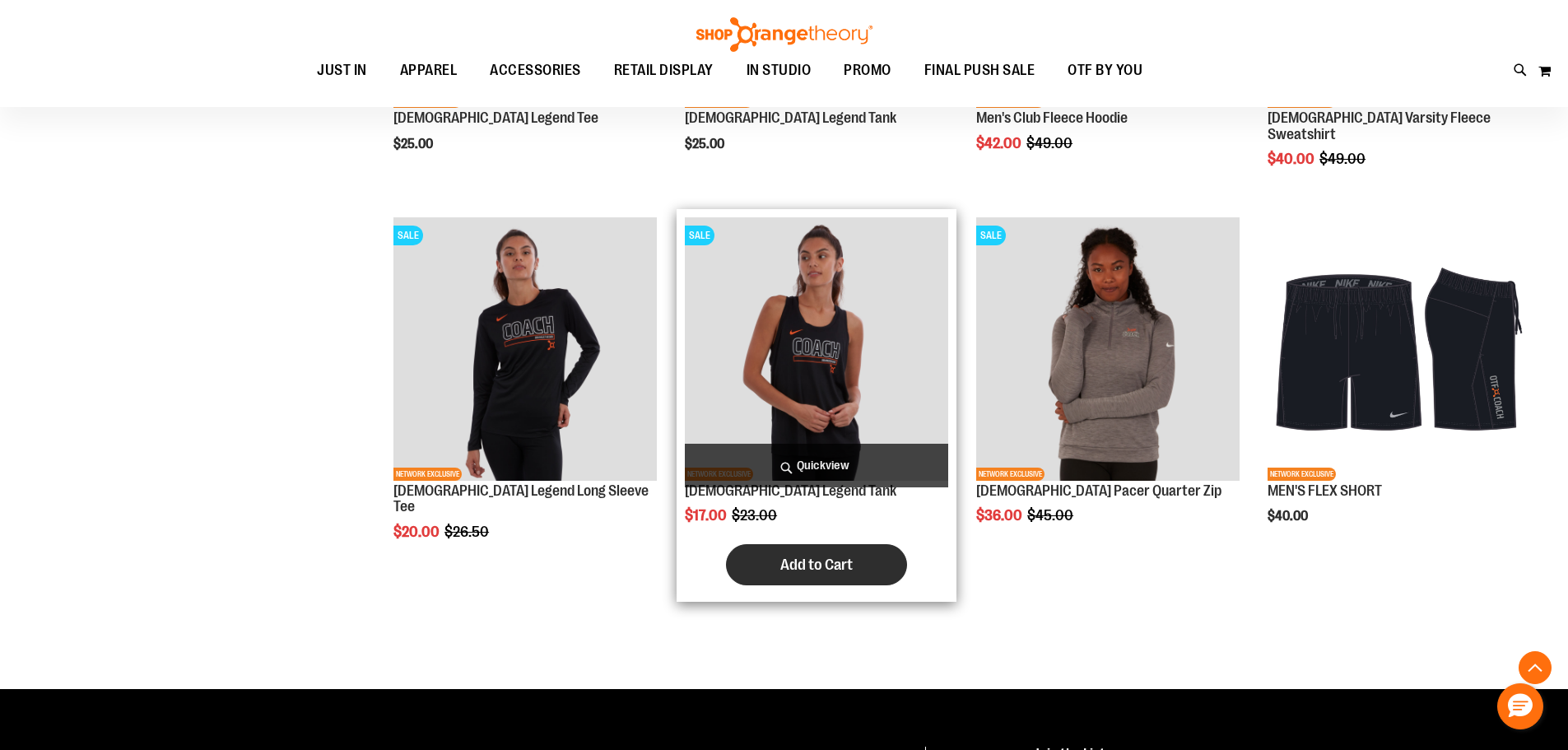
click at [802, 564] on span "Add to Cart" at bounding box center [817, 565] width 73 height 18
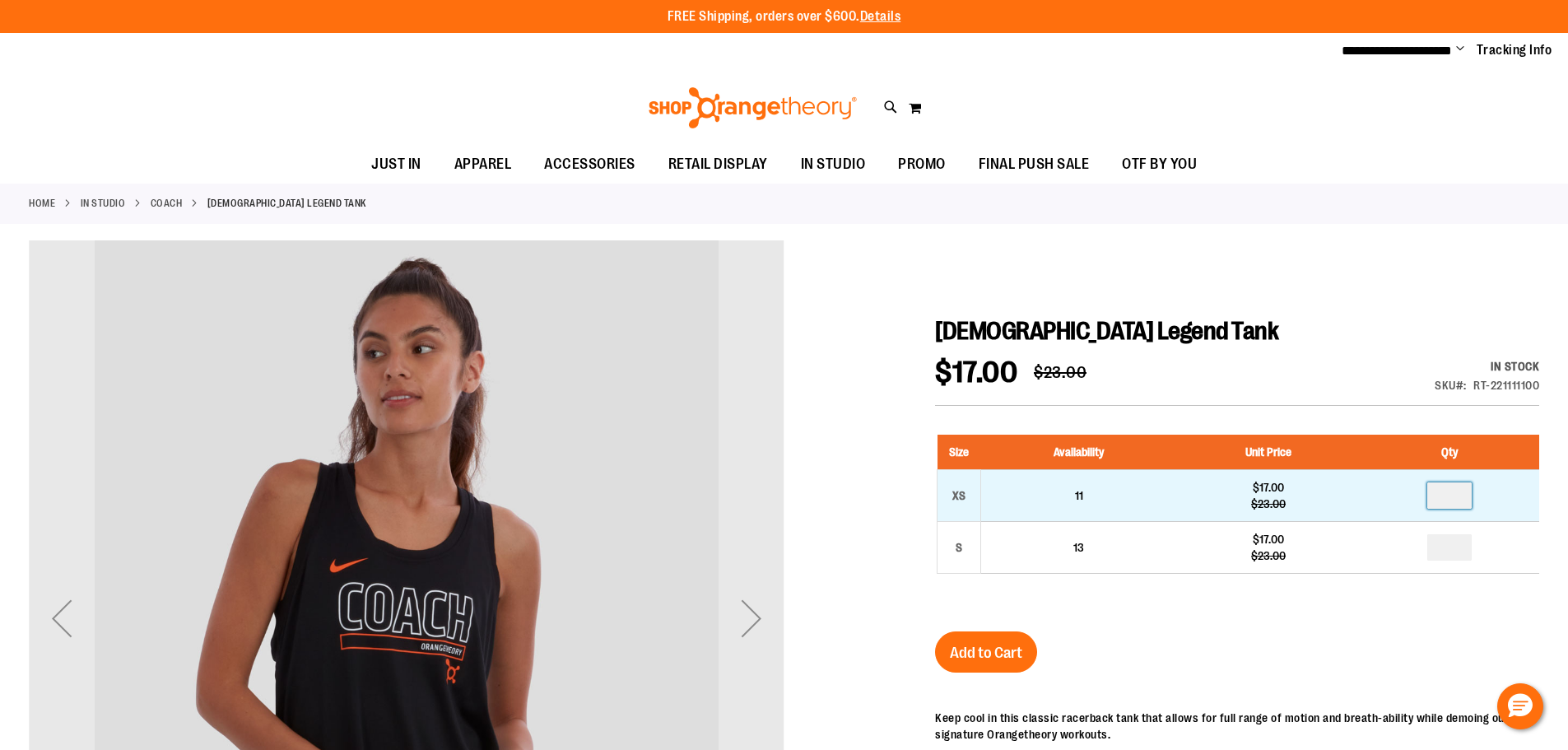
click at [1457, 499] on input "number" at bounding box center [1449, 496] width 44 height 26
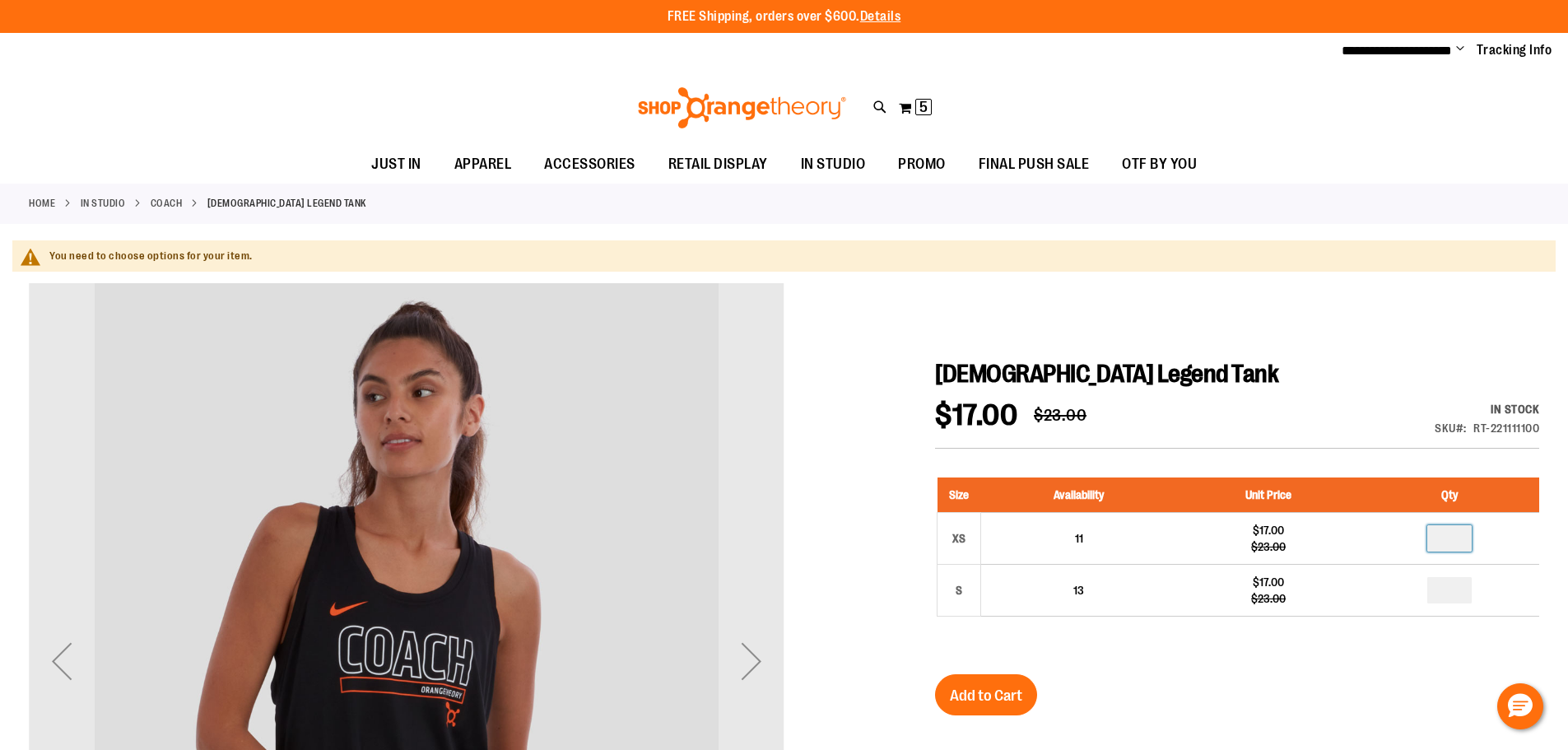
type input "*"
click at [996, 702] on span "Add to Cart" at bounding box center [986, 696] width 73 height 18
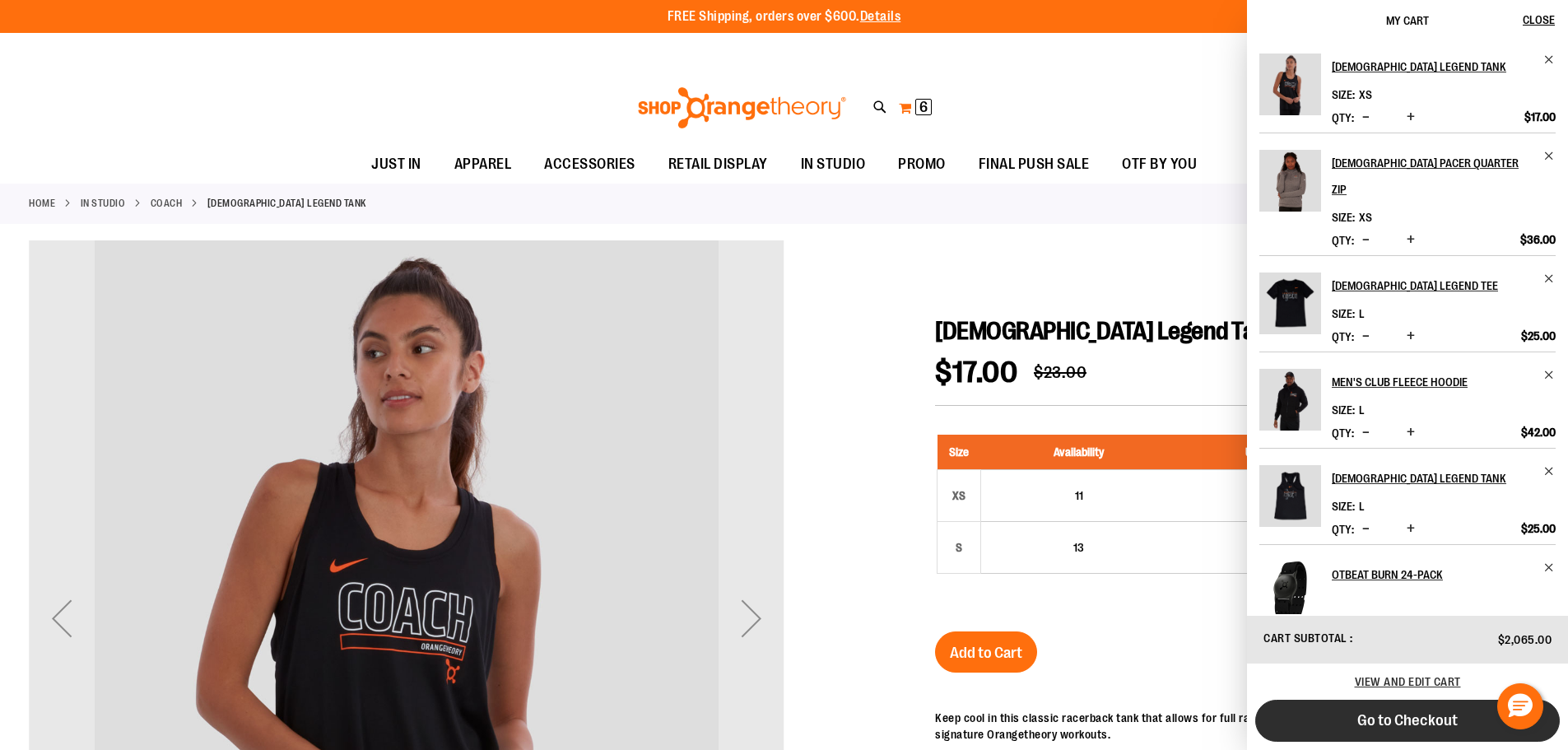
click at [1389, 722] on span "Go to Checkout" at bounding box center [1407, 721] width 101 height 18
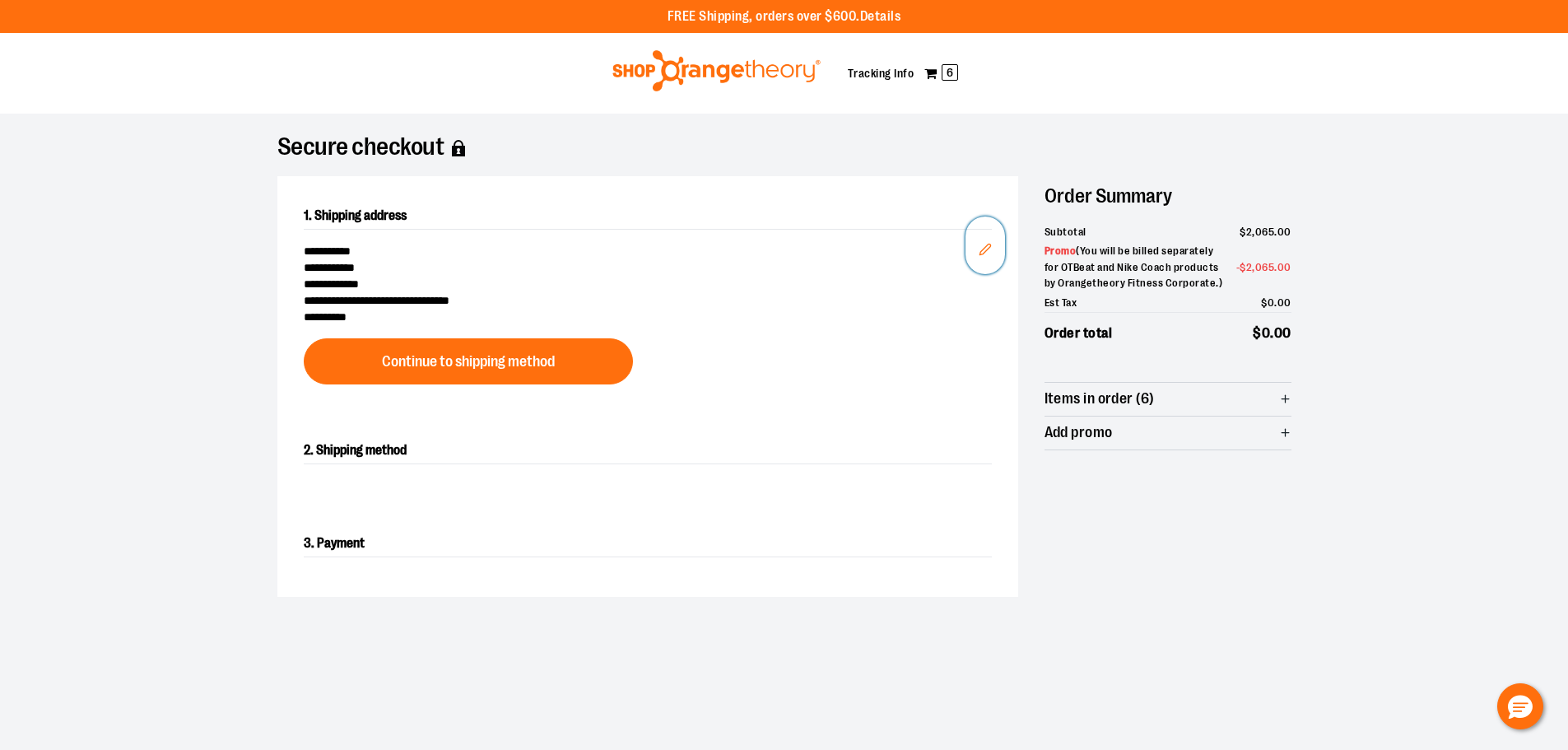
click at [985, 250] on icon "Edit" at bounding box center [985, 250] width 14 height 14
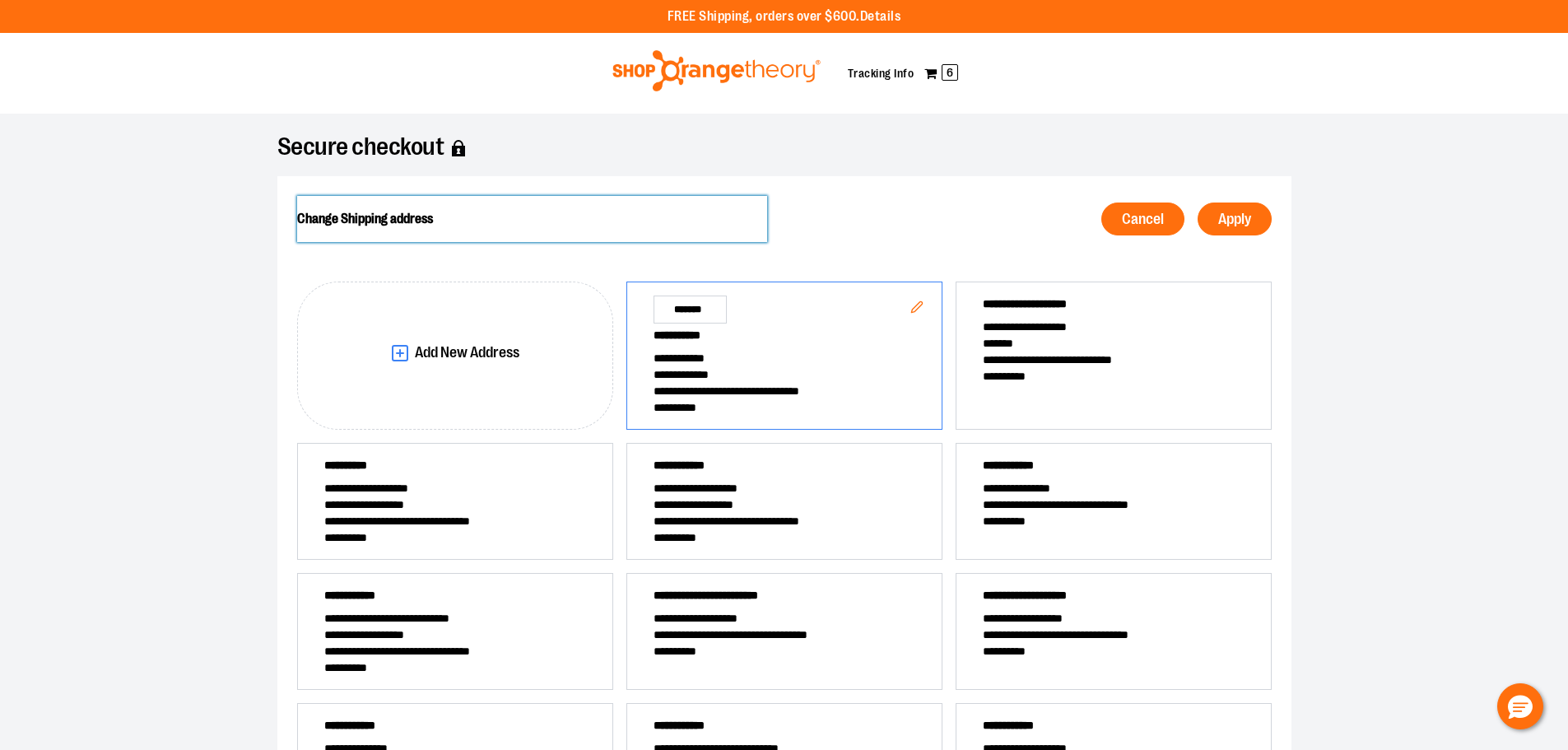
scroll to position [83, 0]
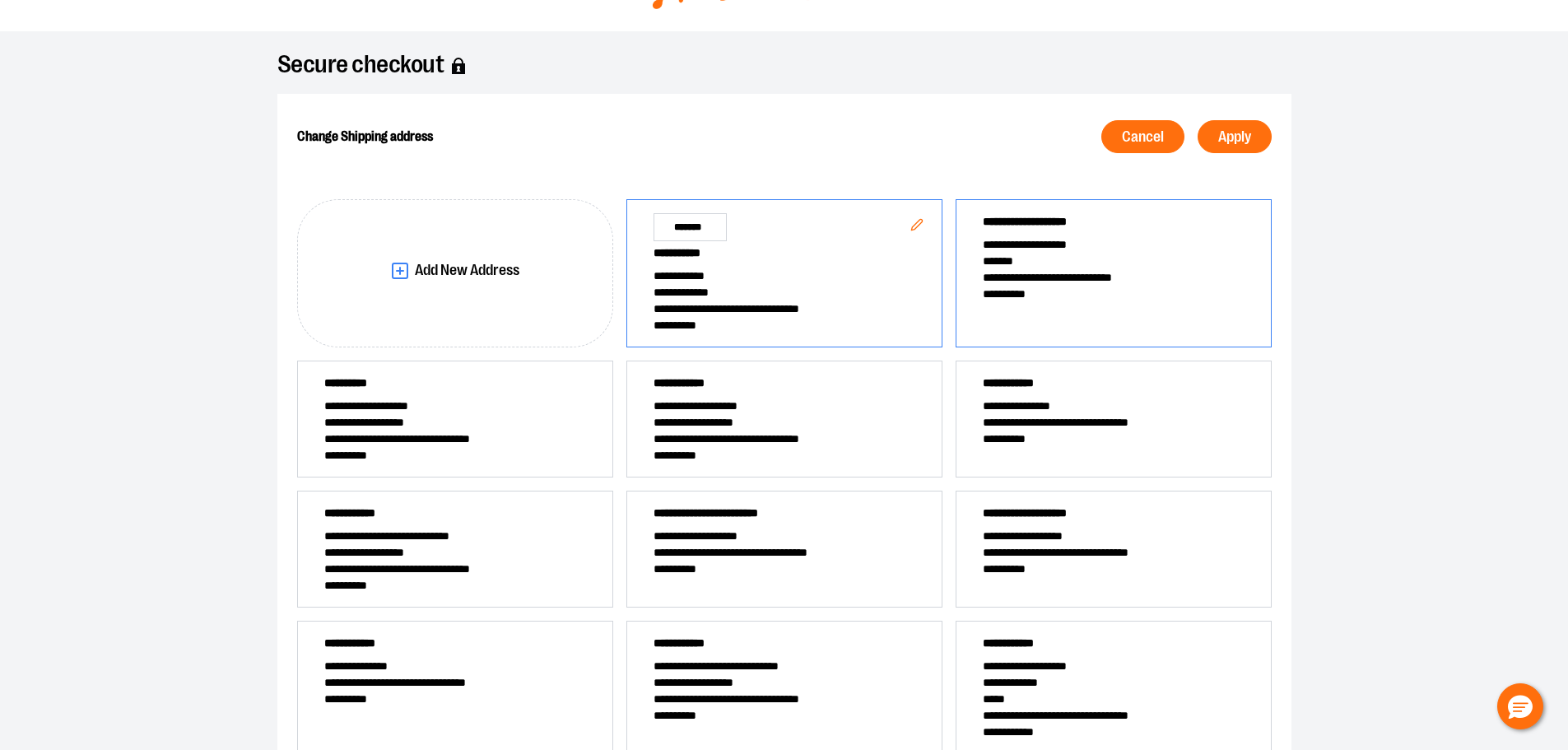
click at [1119, 262] on span "*******" at bounding box center [1113, 261] width 261 height 16
click at [1219, 131] on span "Apply" at bounding box center [1235, 136] width 33 height 15
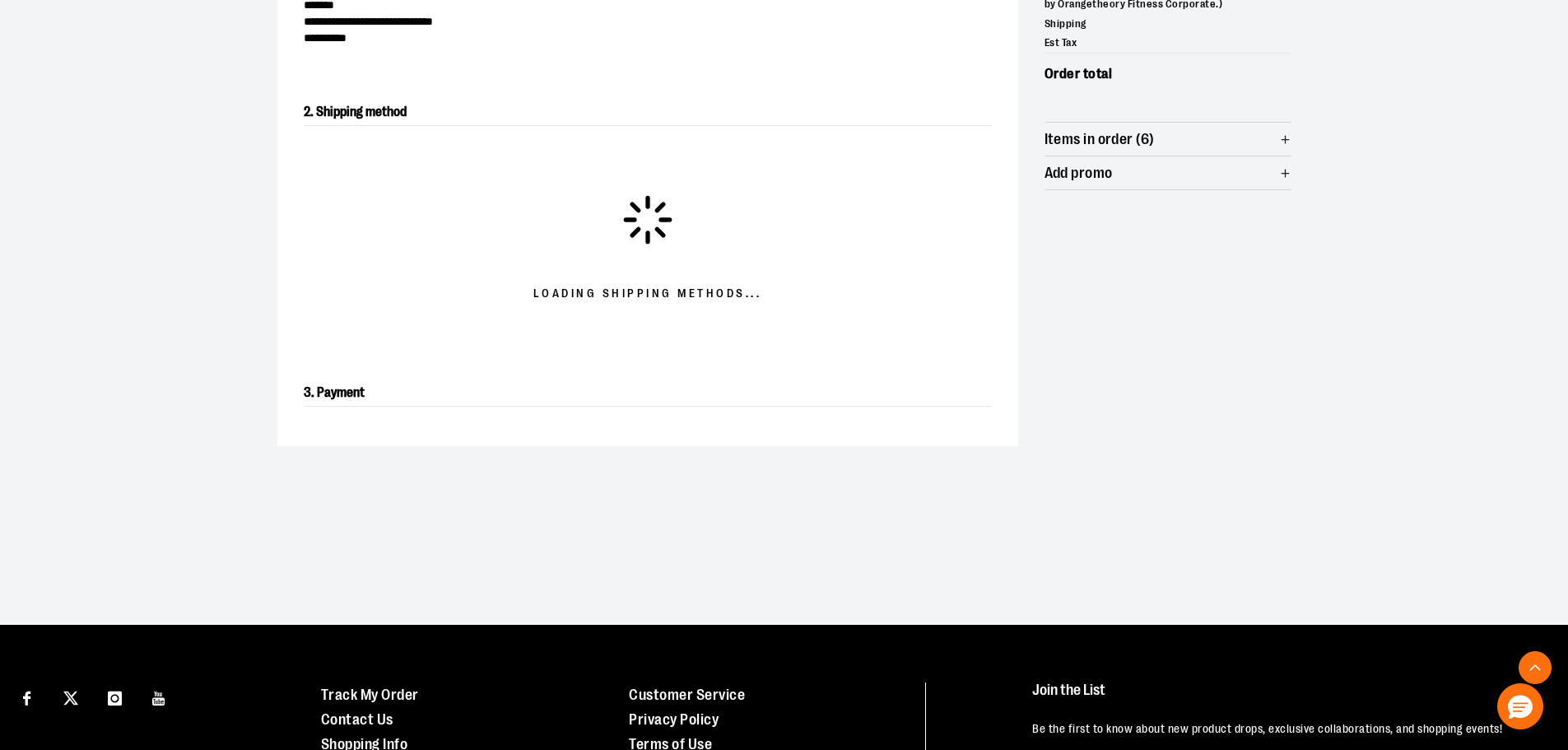
scroll to position [281, 0]
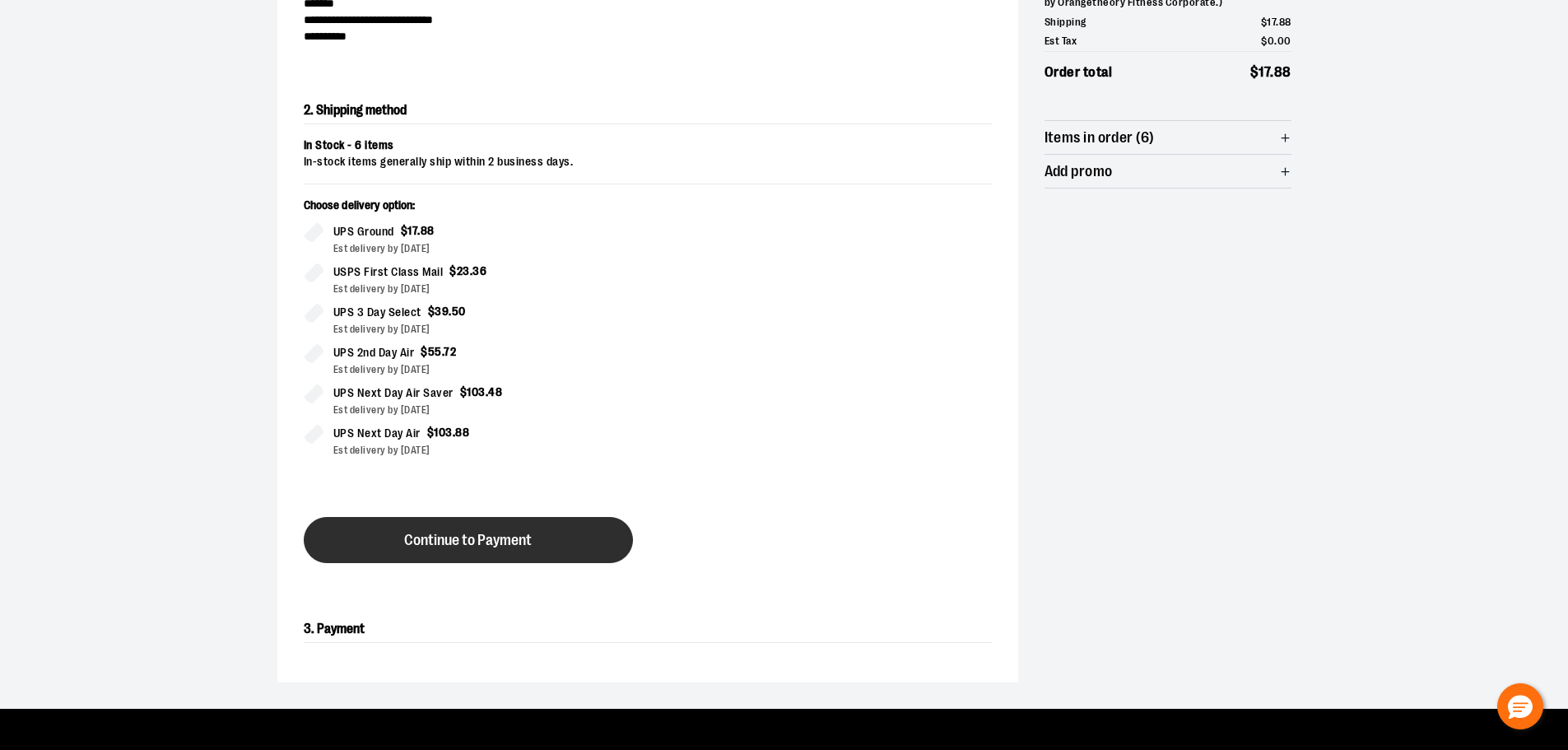
click at [493, 544] on span "Continue to Payment" at bounding box center [467, 540] width 128 height 15
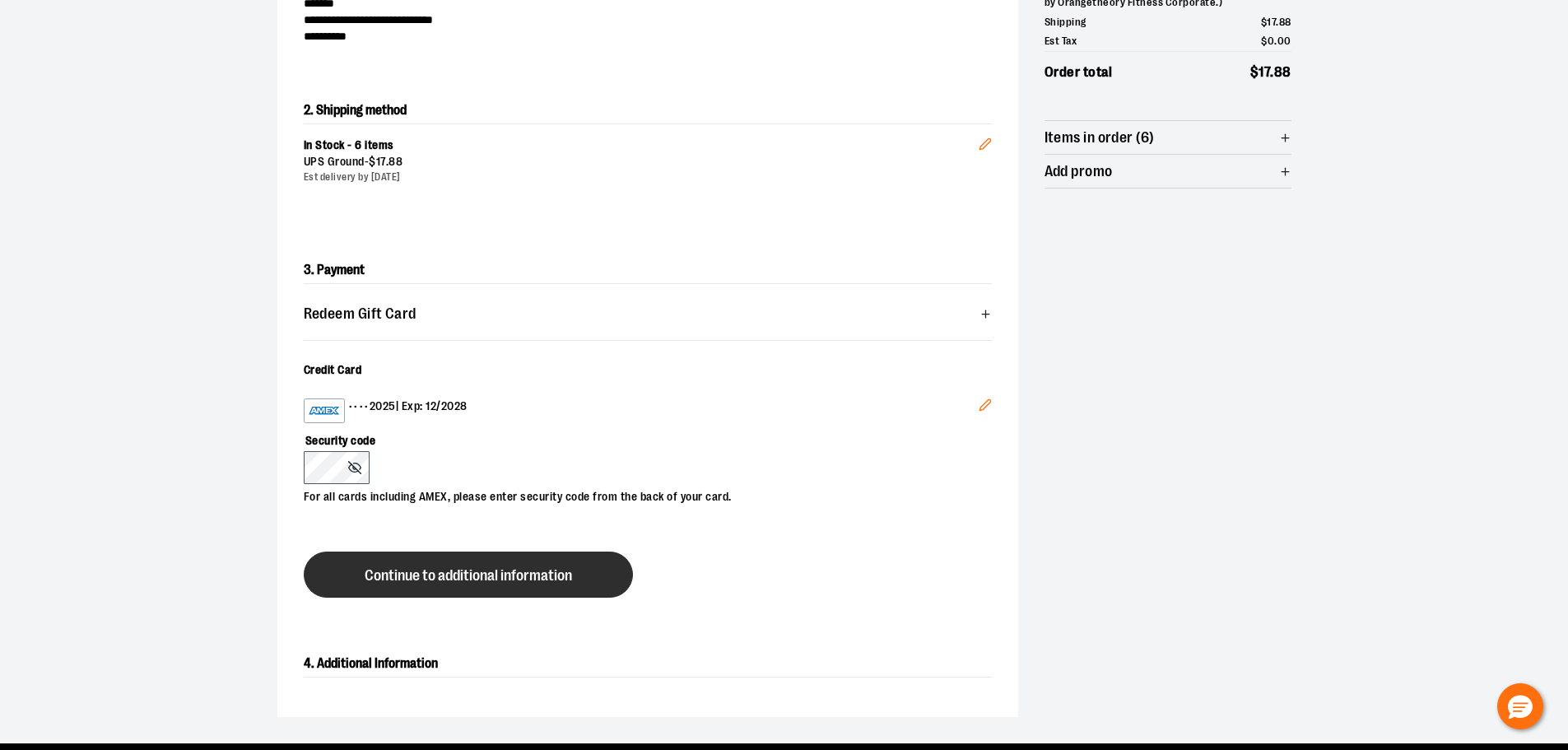
click at [475, 568] on span "Continue to additional information" at bounding box center [468, 576] width 208 height 15
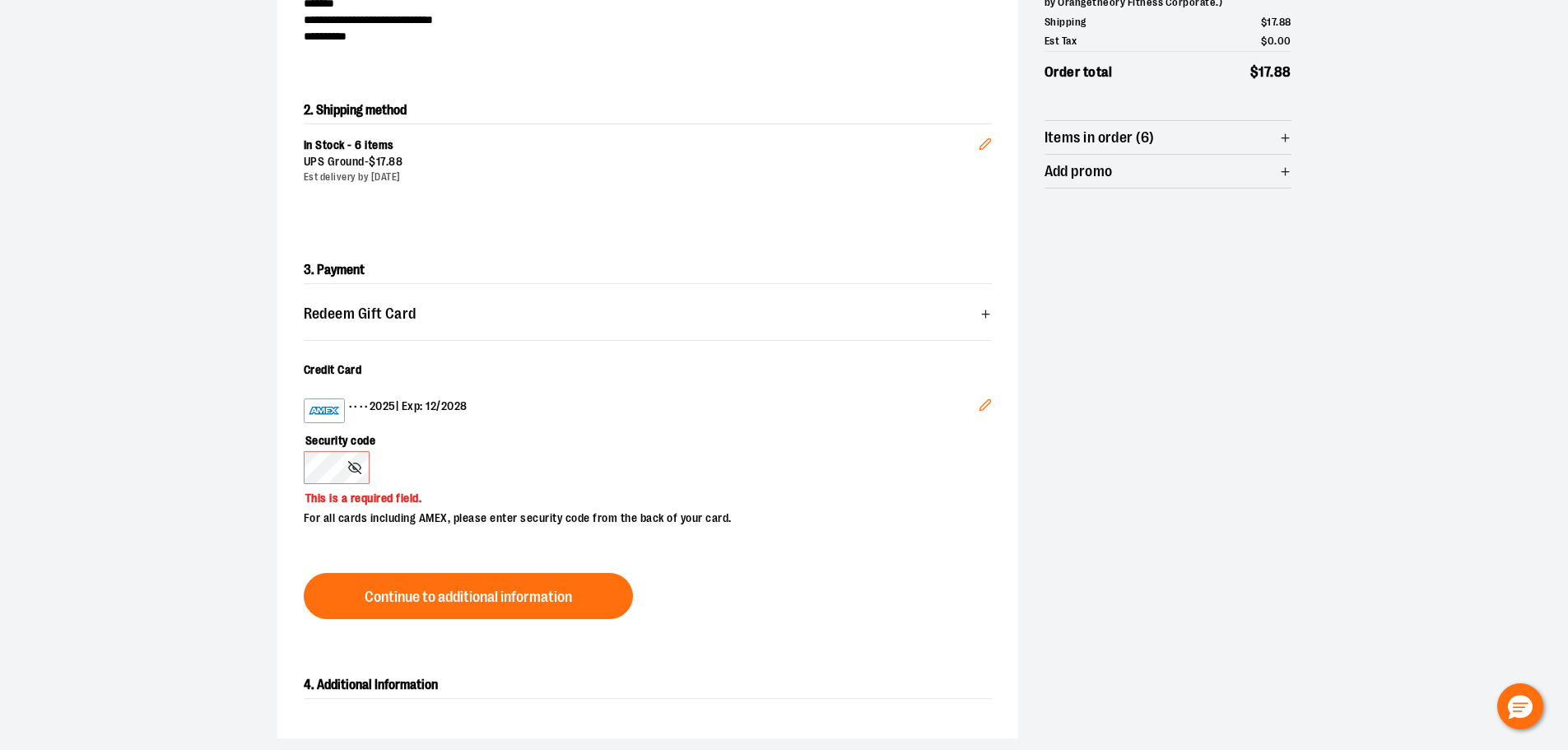
click at [979, 400] on icon "Edit" at bounding box center [985, 405] width 14 height 14
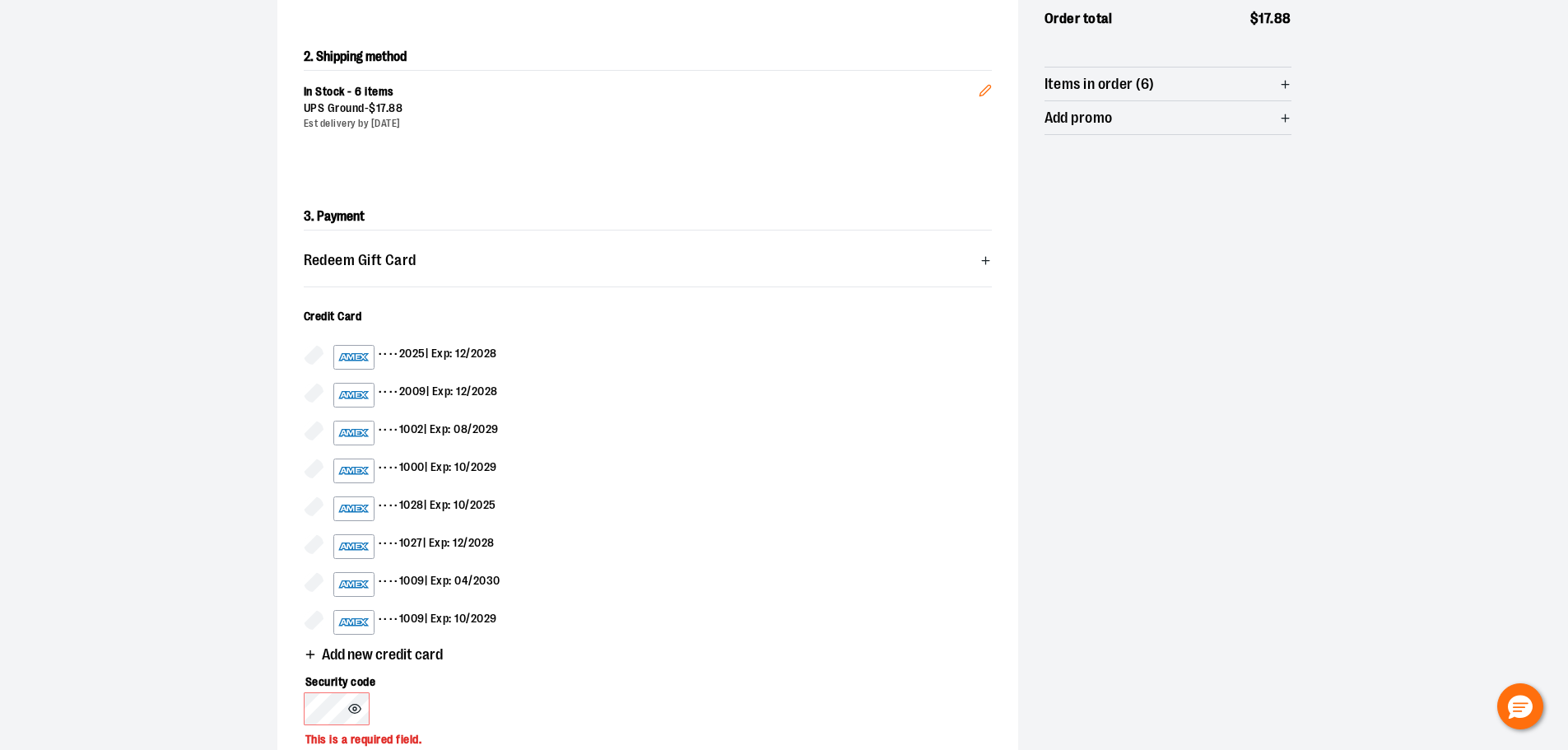
scroll to position [363, 0]
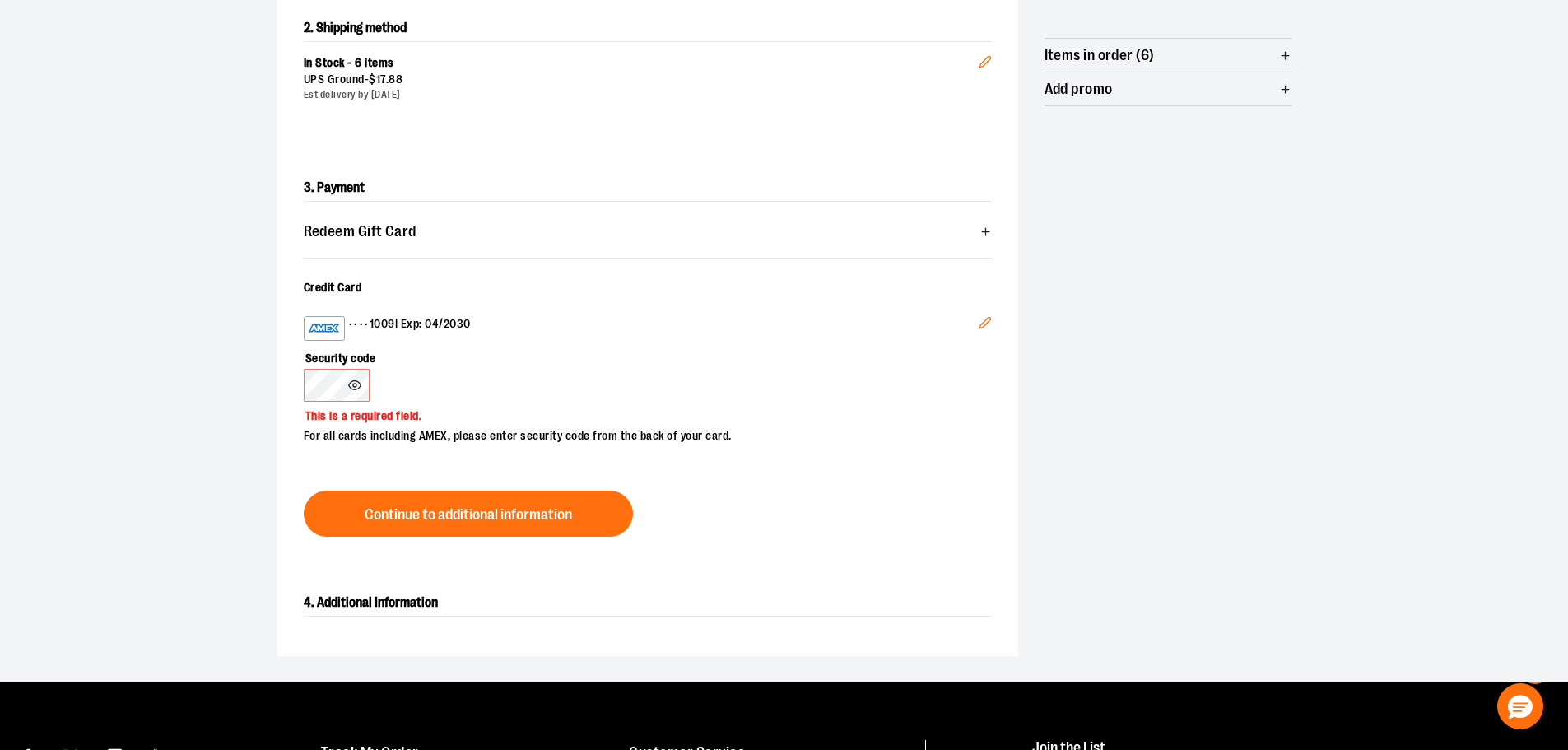
click at [358, 383] on icon at bounding box center [355, 386] width 13 height 9
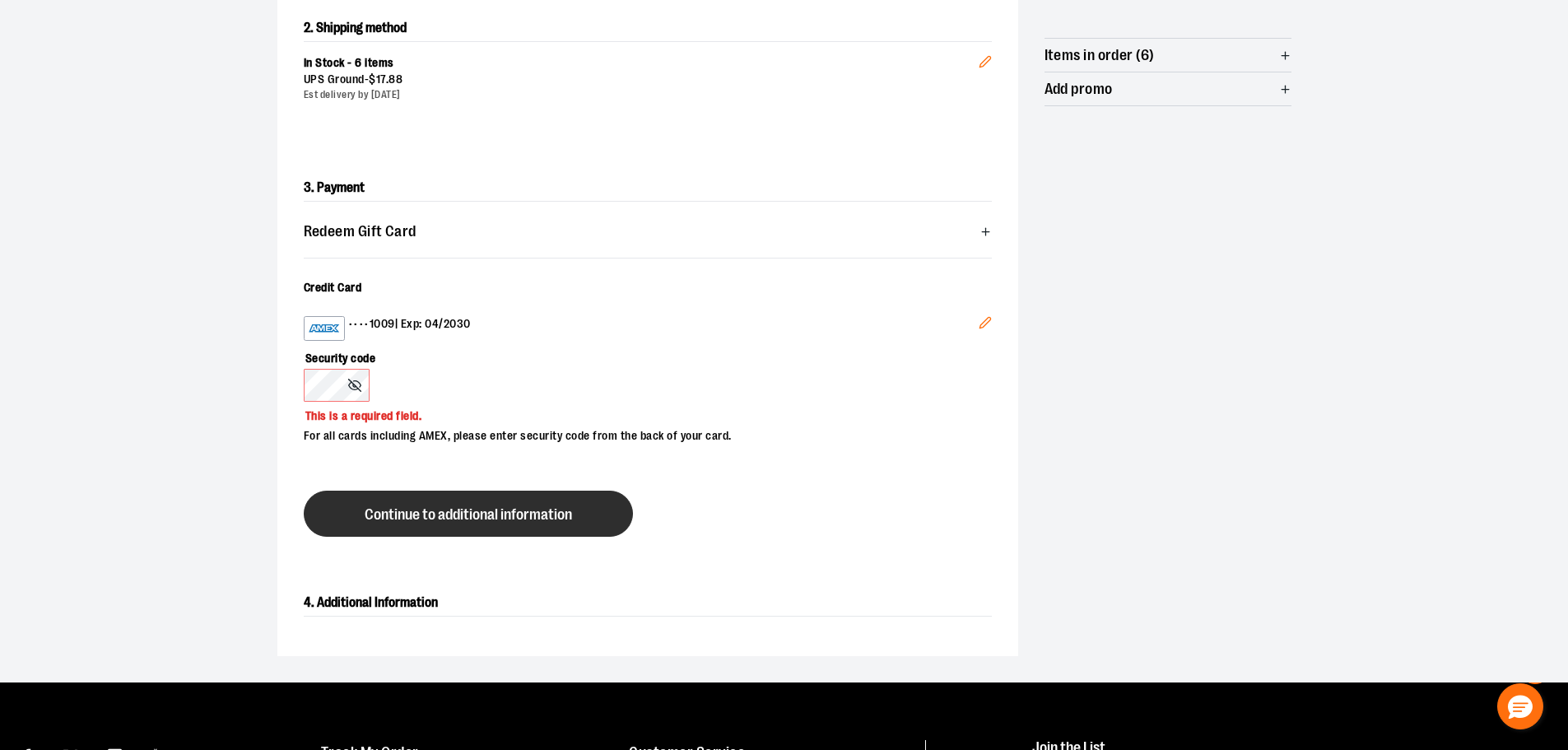
click at [496, 512] on span "Continue to additional information" at bounding box center [468, 515] width 208 height 15
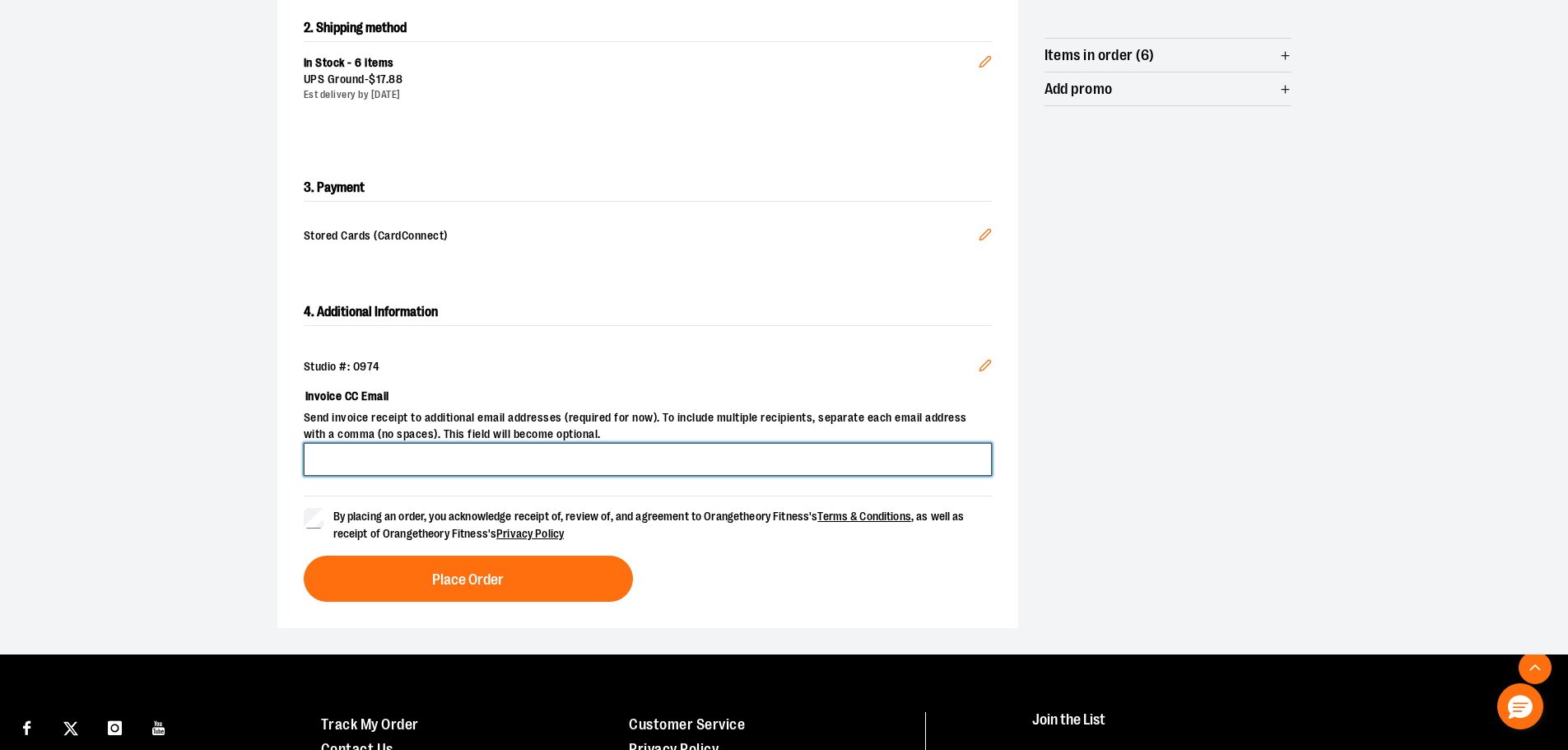
click at [349, 461] on input "Invoice CC Email" at bounding box center [648, 459] width 688 height 33
type input "**********"
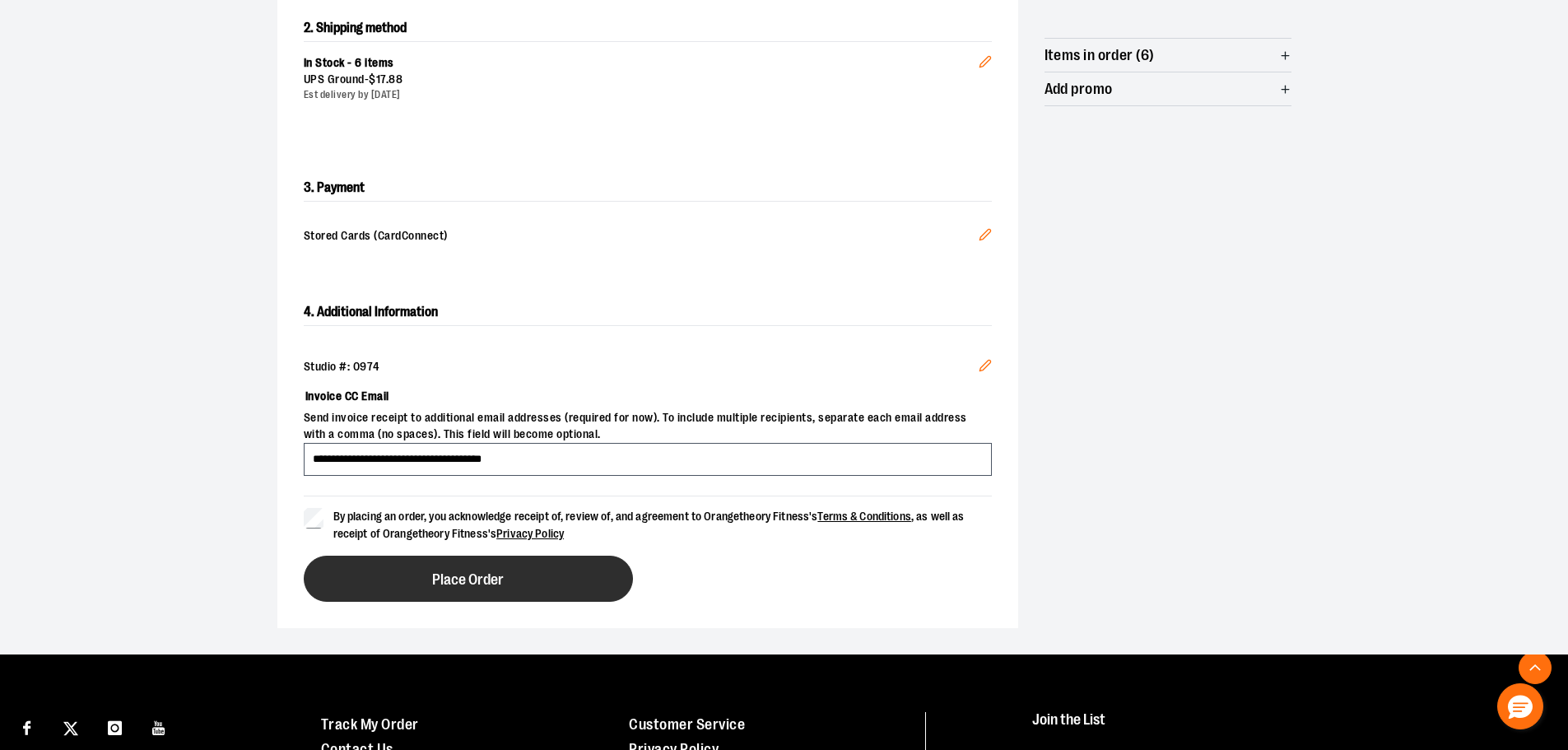
click at [469, 590] on button "Place Order" at bounding box center [468, 578] width 329 height 46
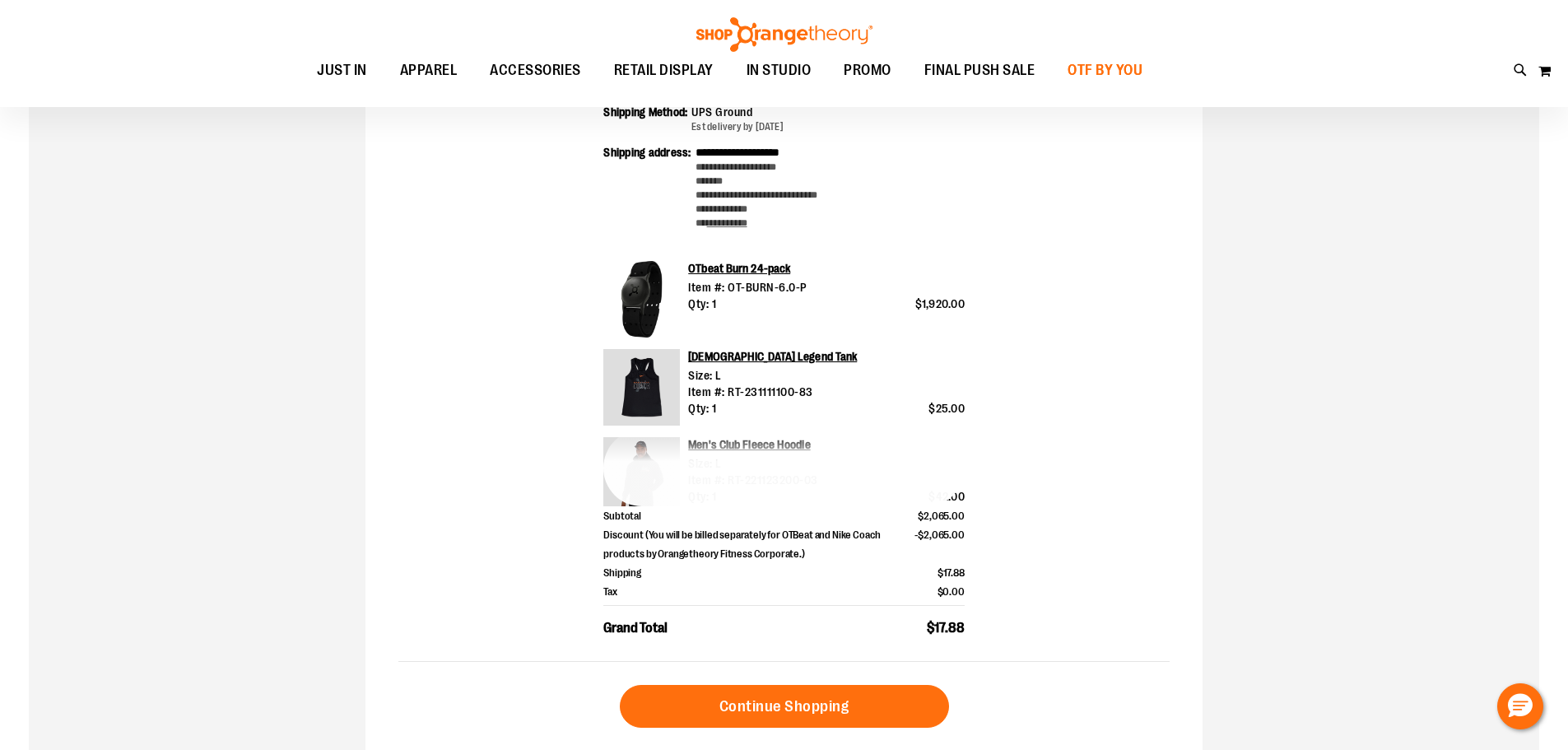
scroll to position [82, 0]
